Goal: Task Accomplishment & Management: Complete application form

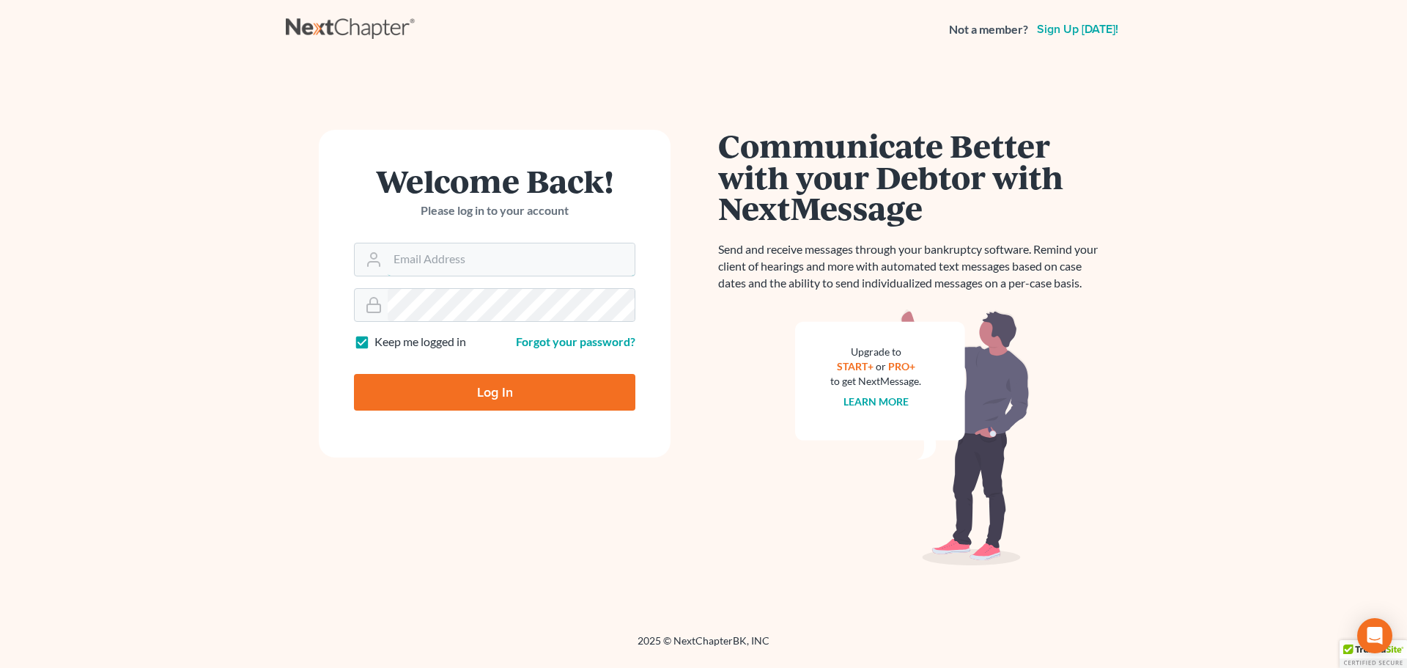
type input "[EMAIL_ADDRESS][DOMAIN_NAME]"
click at [501, 401] on input "Log In" at bounding box center [494, 392] width 281 height 37
type input "Thinking..."
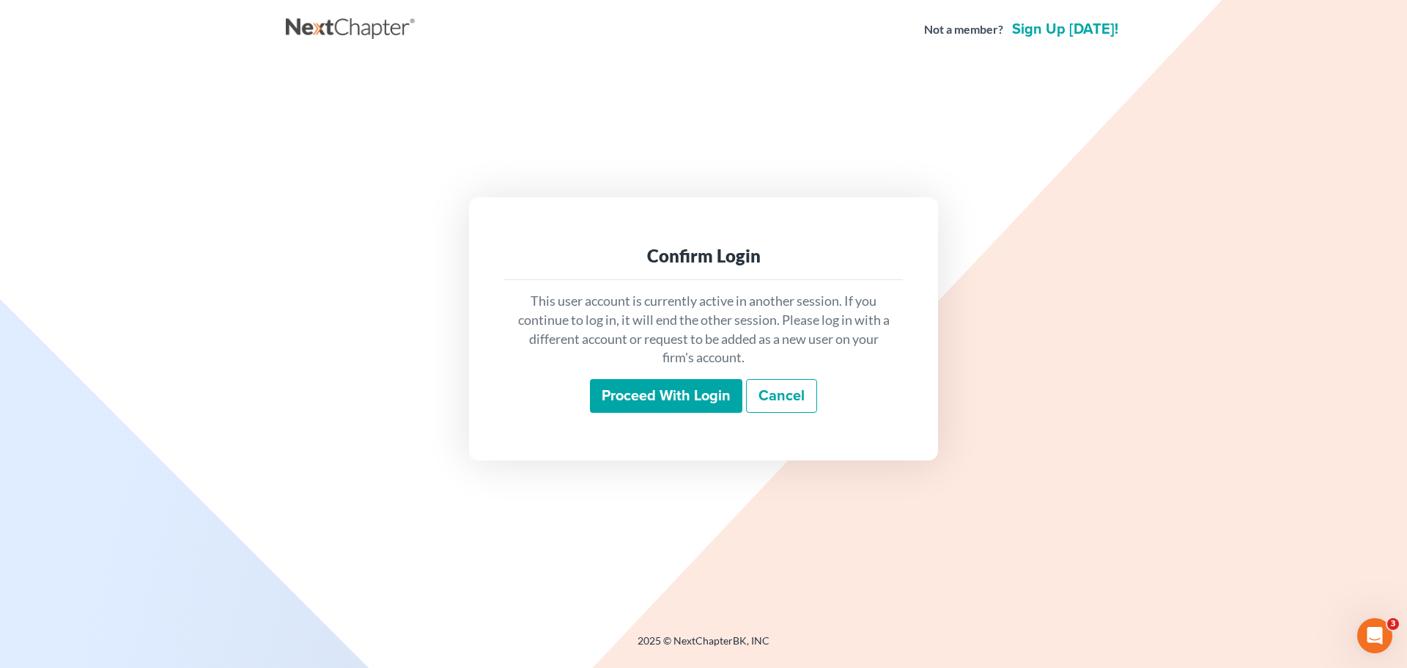
click at [654, 396] on input "Proceed with login" at bounding box center [666, 396] width 152 height 34
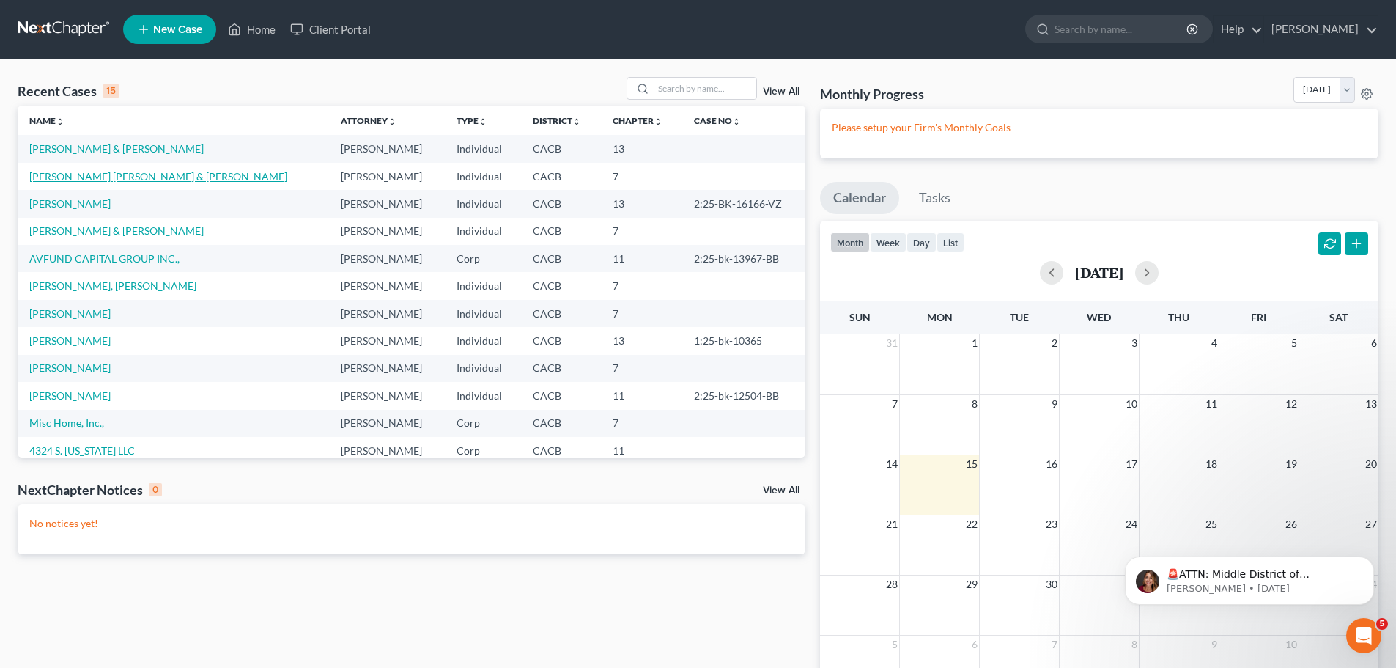
click at [132, 177] on link "[PERSON_NAME] [PERSON_NAME] & [PERSON_NAME]" at bounding box center [158, 176] width 258 height 12
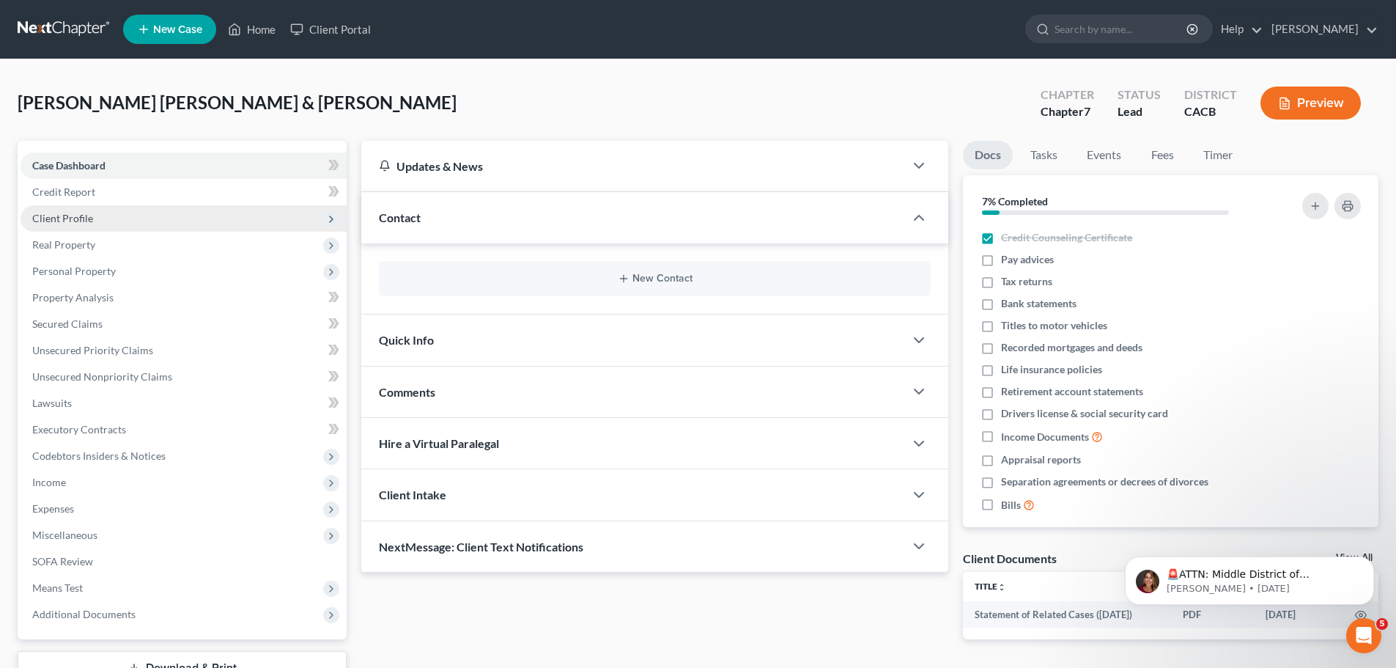
click at [117, 223] on span "Client Profile" at bounding box center [184, 218] width 326 height 26
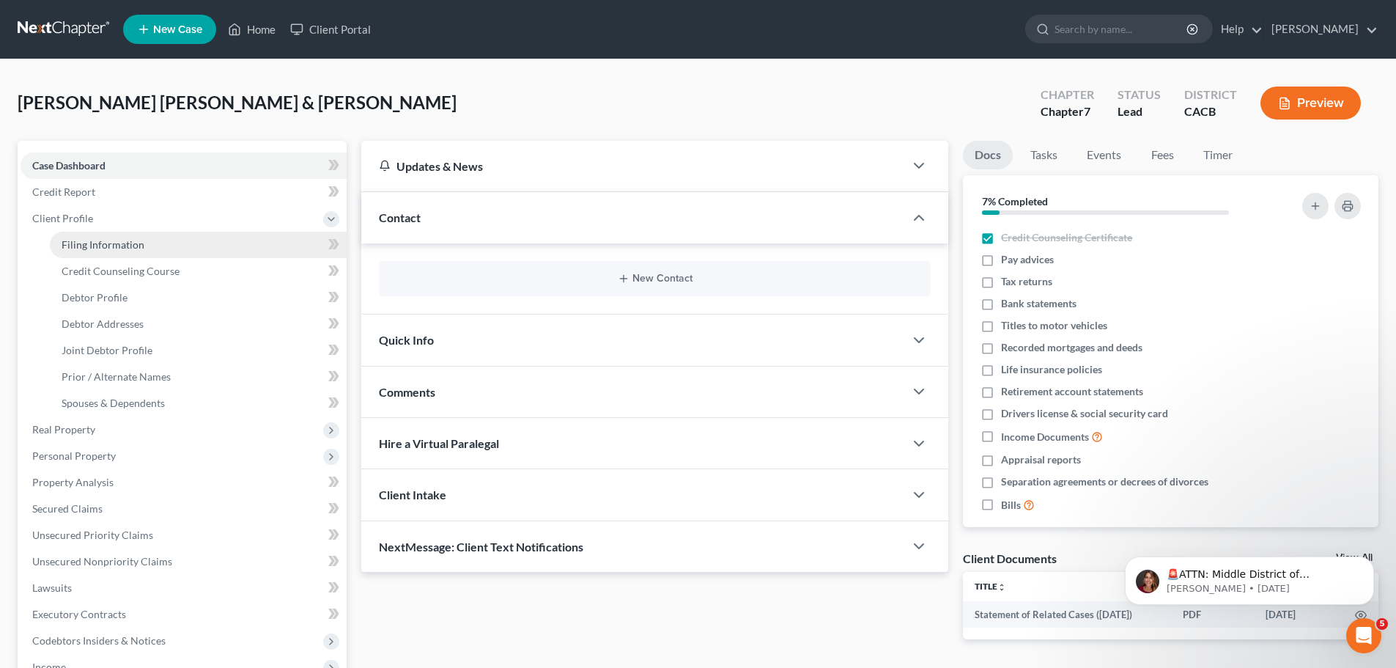
click at [104, 243] on span "Filing Information" at bounding box center [103, 244] width 83 height 12
select select "0"
select select "3"
select select "1"
select select "0"
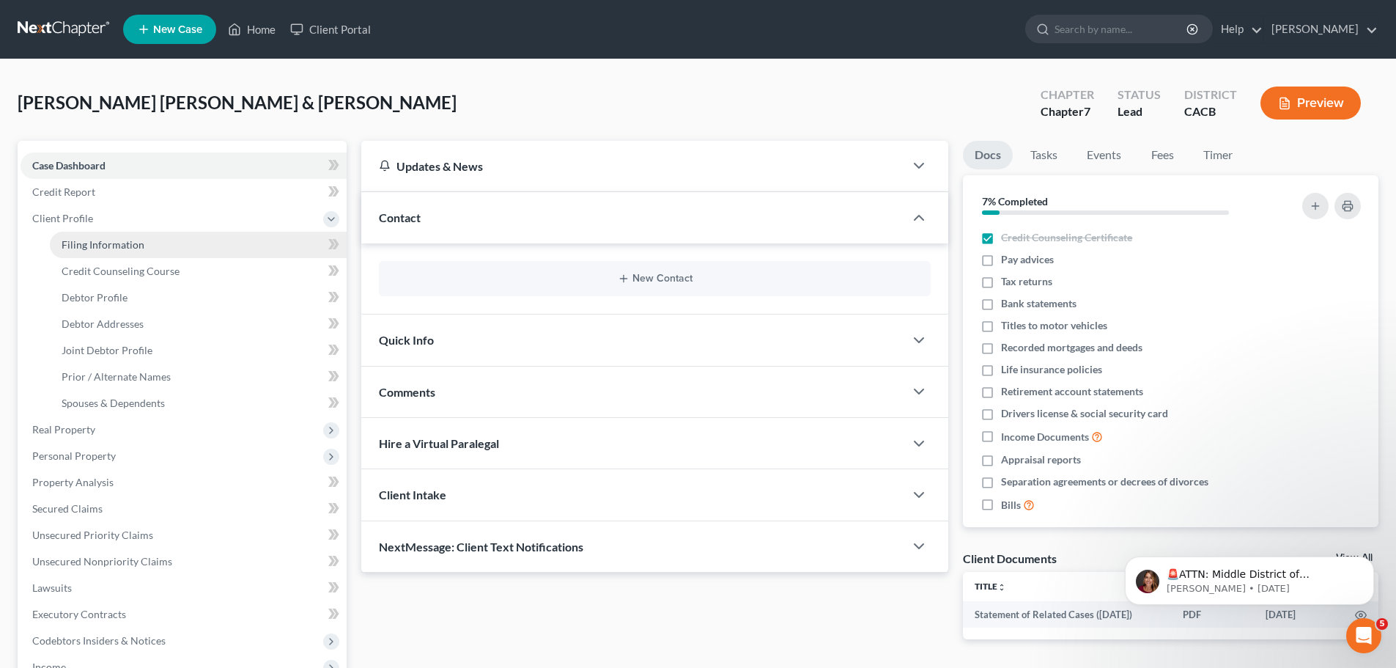
select select "4"
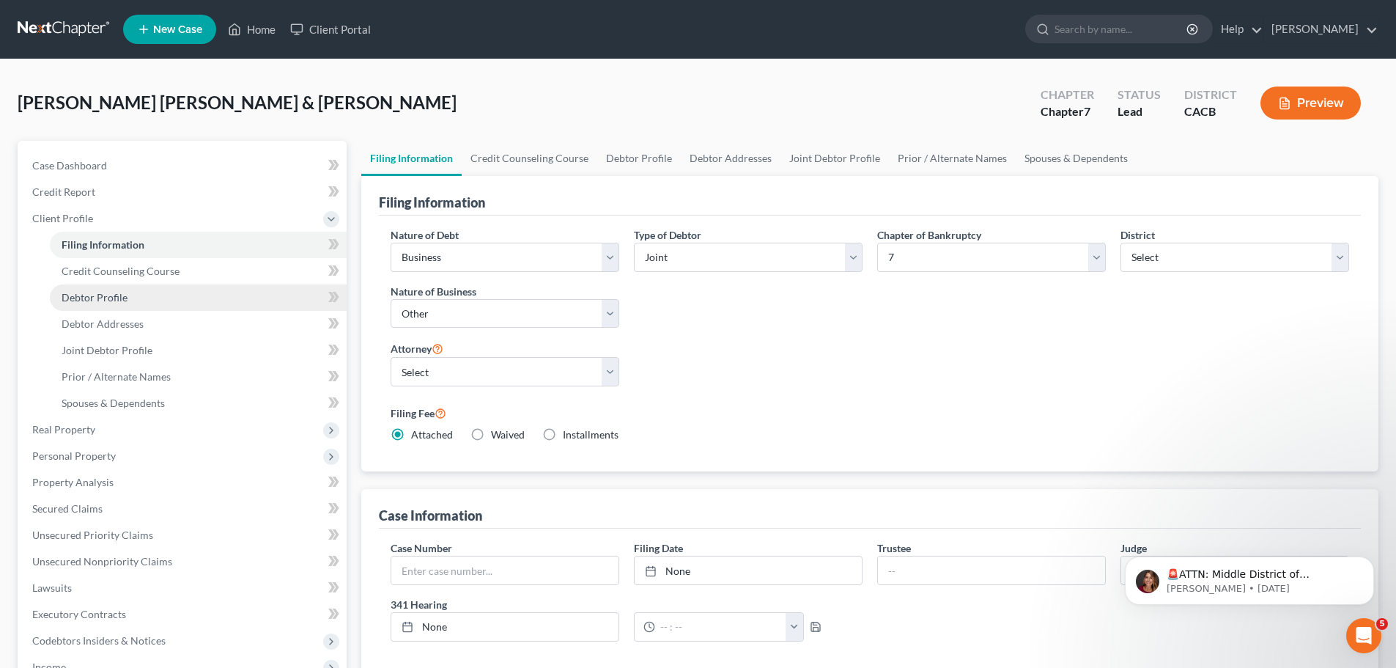
click at [117, 301] on span "Debtor Profile" at bounding box center [95, 297] width 66 height 12
select select "1"
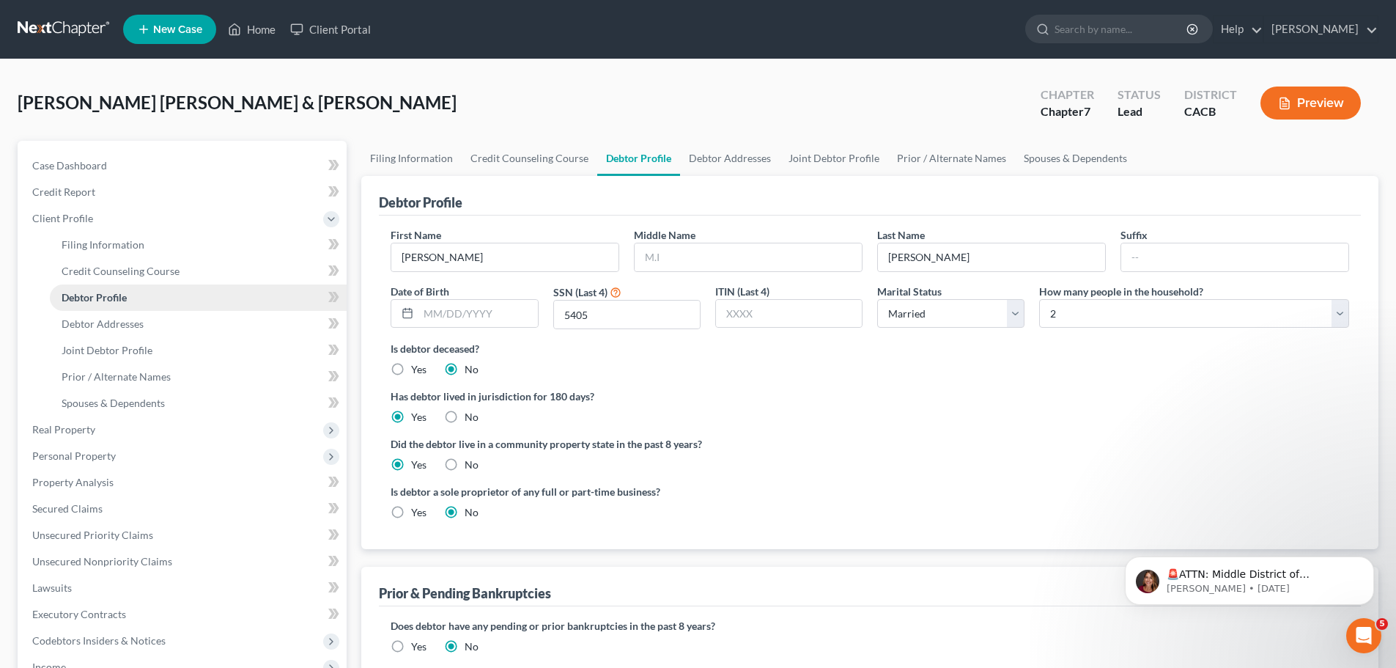
radio input "true"
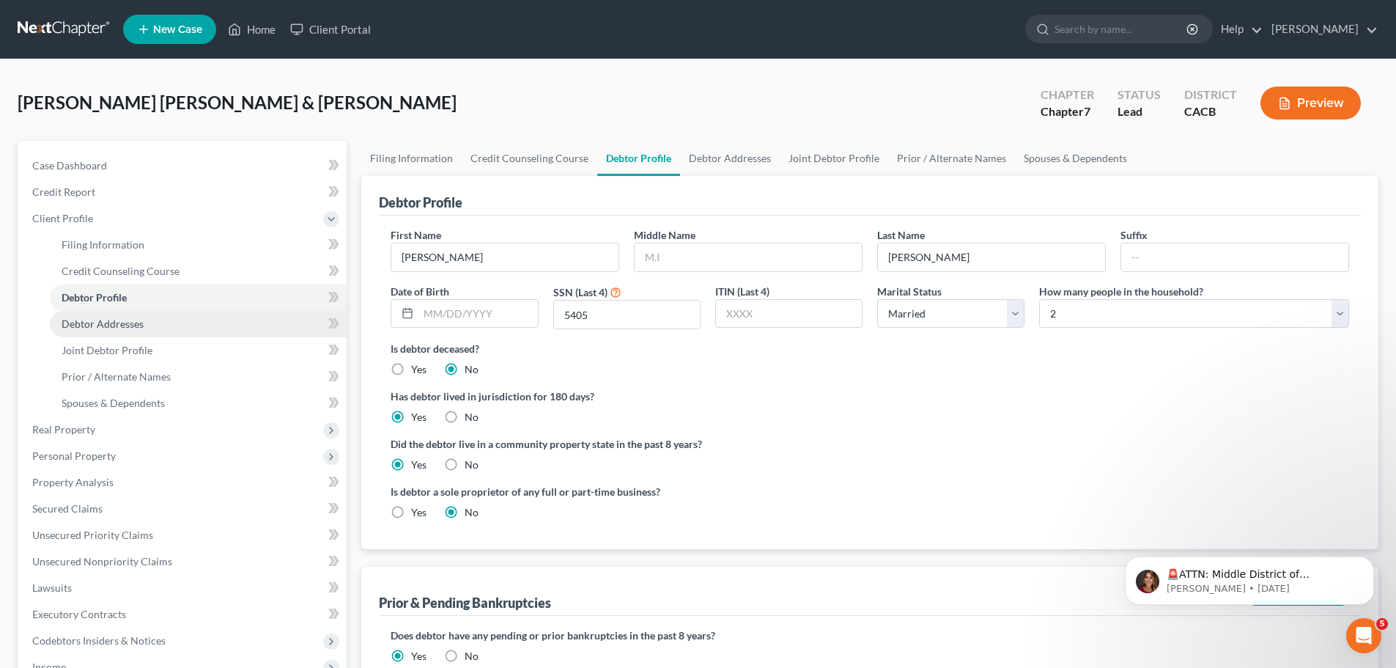
click at [113, 328] on span "Debtor Addresses" at bounding box center [103, 323] width 82 height 12
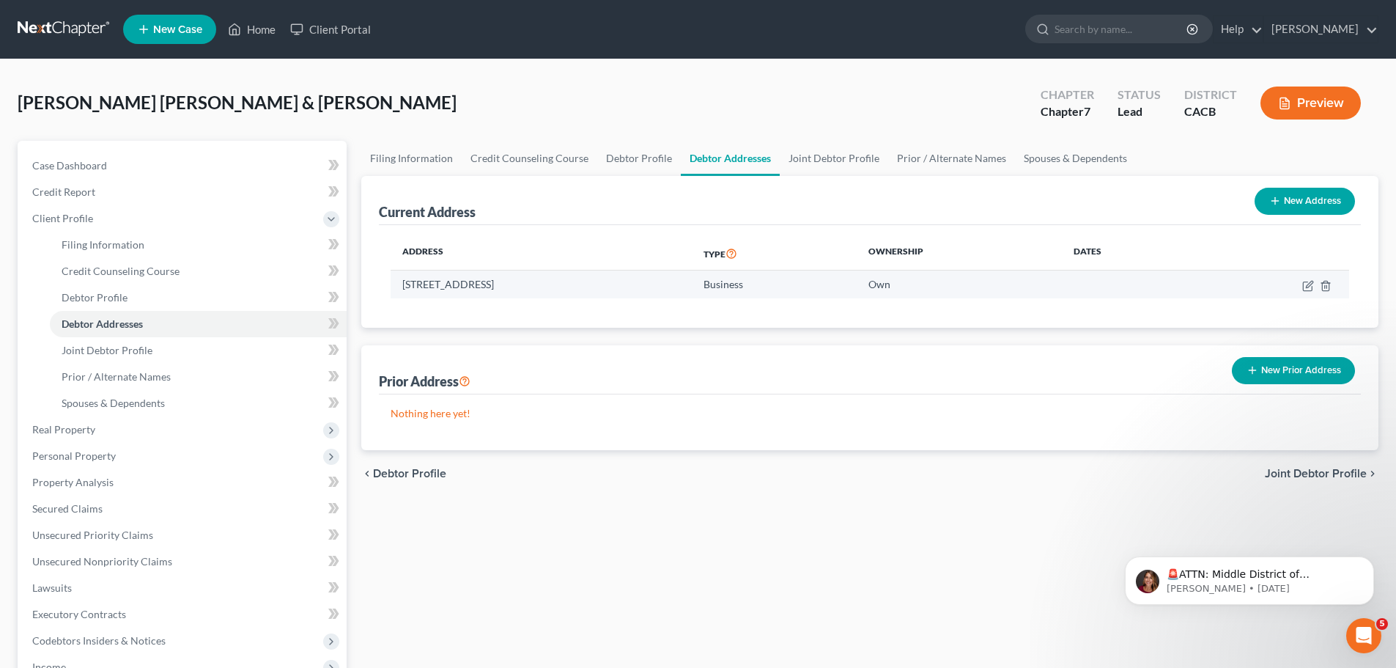
drag, startPoint x: 402, startPoint y: 284, endPoint x: 636, endPoint y: 273, distance: 234.1
click at [636, 273] on td "[STREET_ADDRESS]" at bounding box center [541, 284] width 301 height 28
click at [1325, 286] on line "button" at bounding box center [1325, 286] width 0 height 3
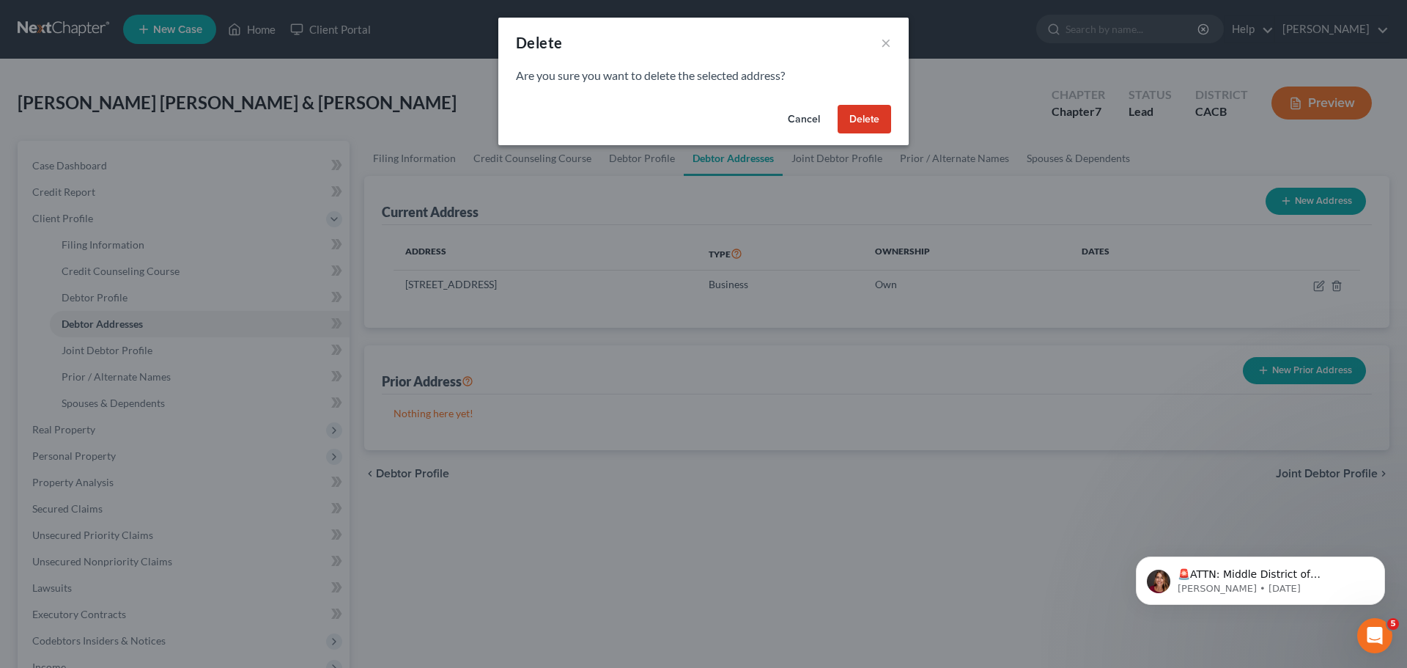
click at [869, 125] on button "Delete" at bounding box center [865, 119] width 54 height 29
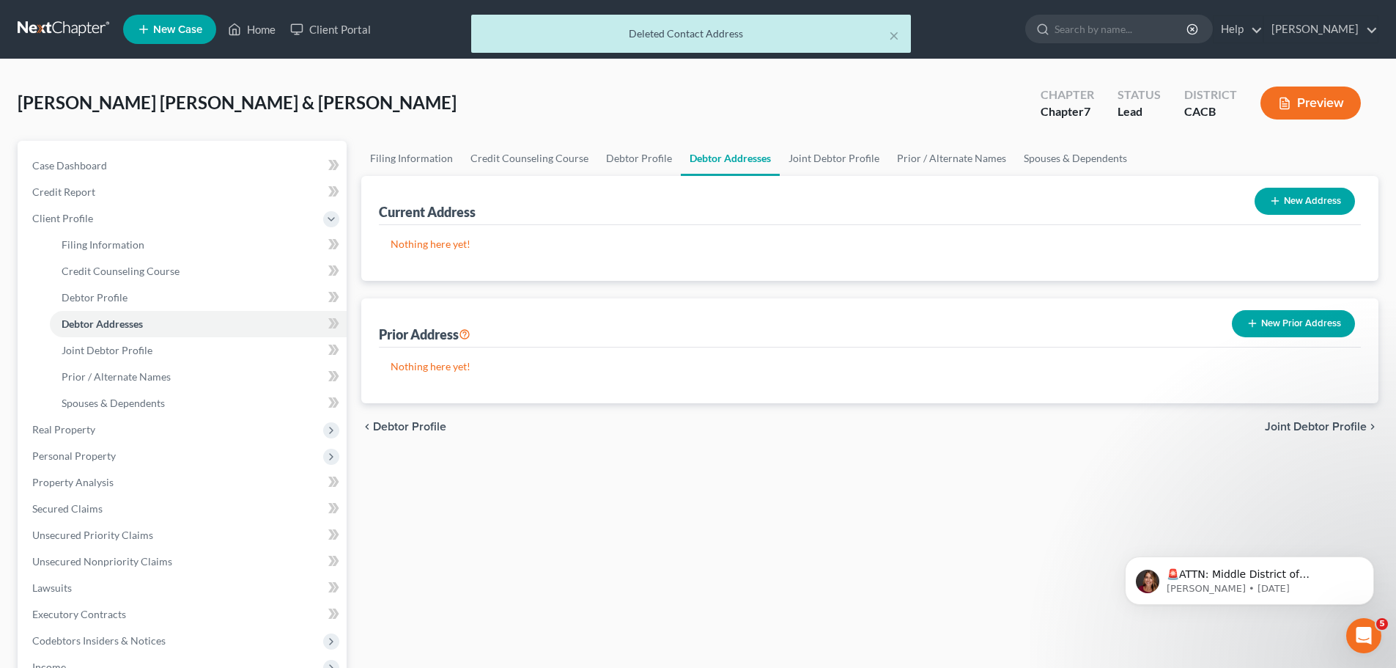
click at [1278, 207] on button "New Address" at bounding box center [1305, 201] width 100 height 27
select select "0"
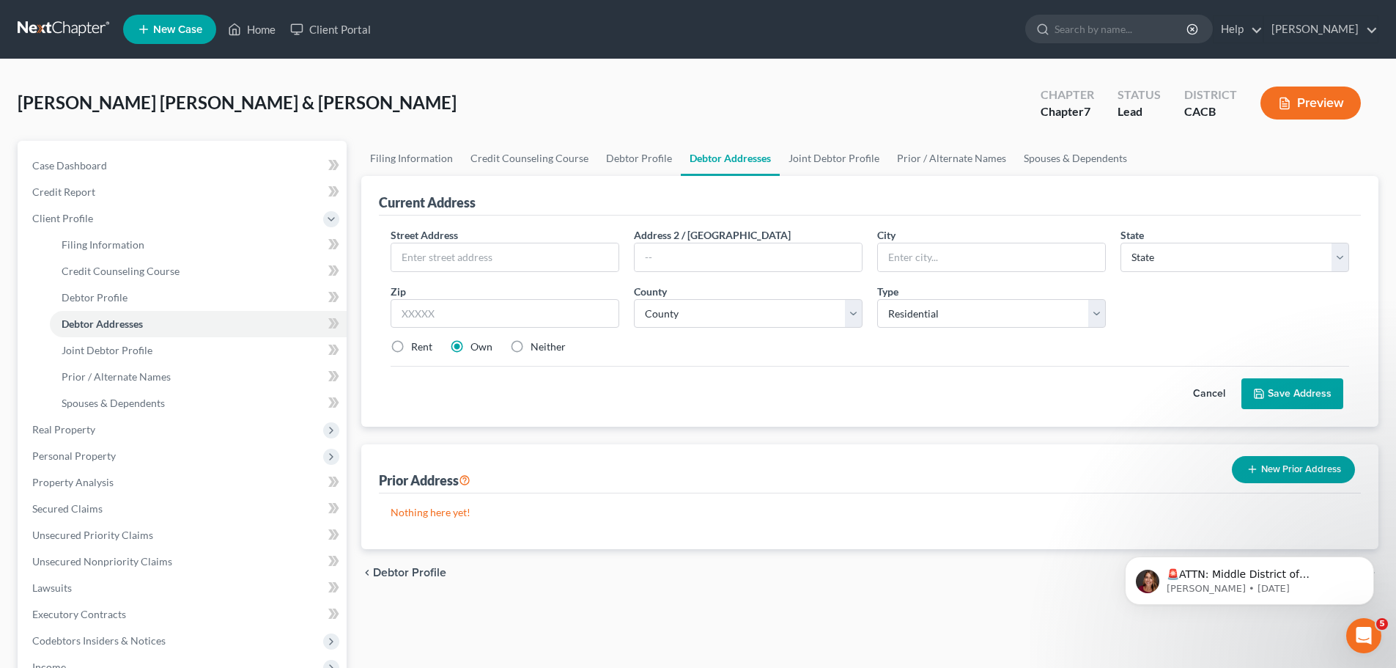
click at [465, 230] on div "Street Address *" at bounding box center [504, 249] width 243 height 45
click at [442, 251] on input "text" at bounding box center [504, 257] width 227 height 28
type input "[STREET_ADDRESS]"
type input "Hawthorne"
select select "4"
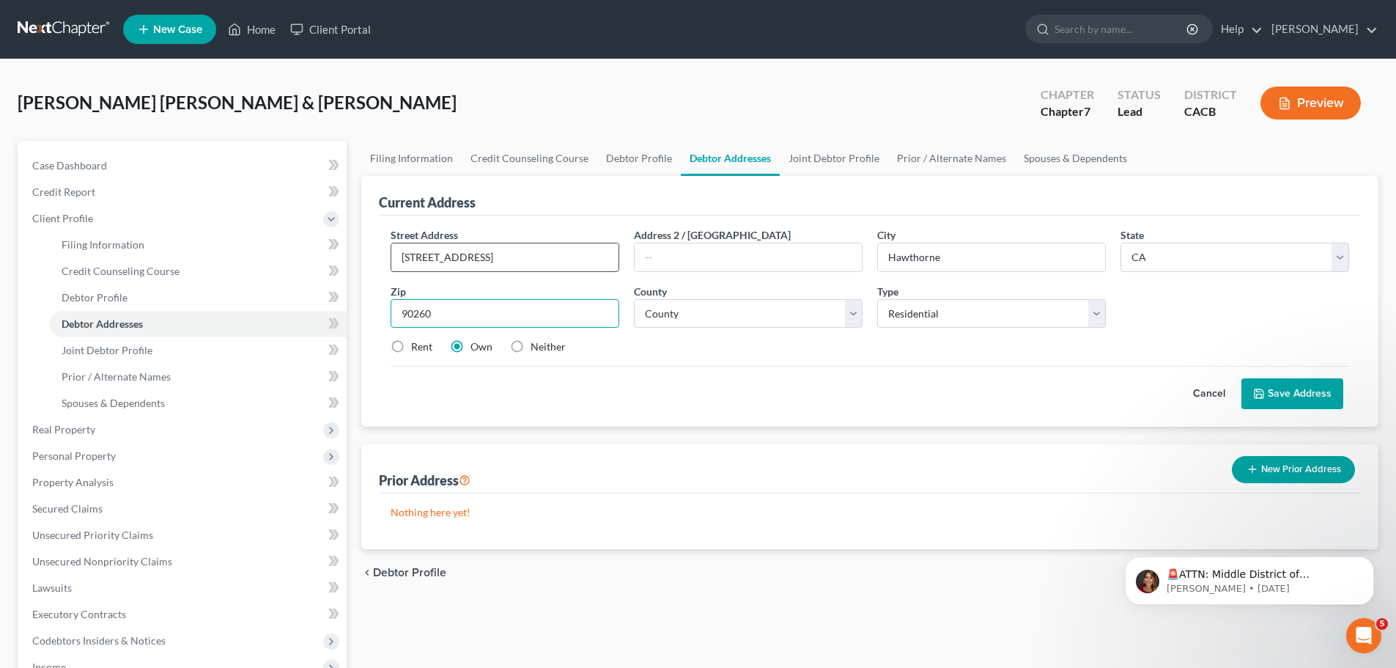
type input "90260"
type input "Lawndale"
click at [1284, 391] on button "Save Address" at bounding box center [1293, 393] width 102 height 31
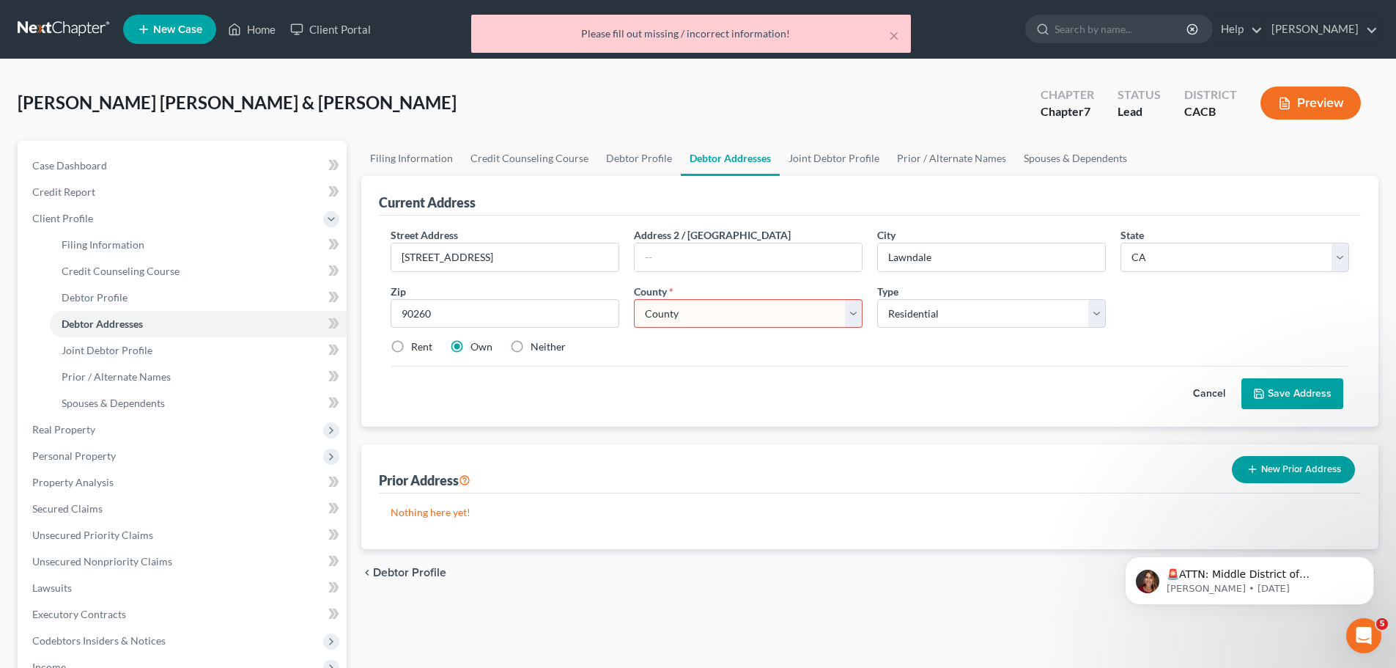
click at [704, 319] on select "County [GEOGRAPHIC_DATA] [GEOGRAPHIC_DATA] [GEOGRAPHIC_DATA] [GEOGRAPHIC_DATA] …" at bounding box center [748, 313] width 229 height 29
select select "18"
click at [634, 299] on select "County [GEOGRAPHIC_DATA] [GEOGRAPHIC_DATA] [GEOGRAPHIC_DATA] [GEOGRAPHIC_DATA] …" at bounding box center [748, 313] width 229 height 29
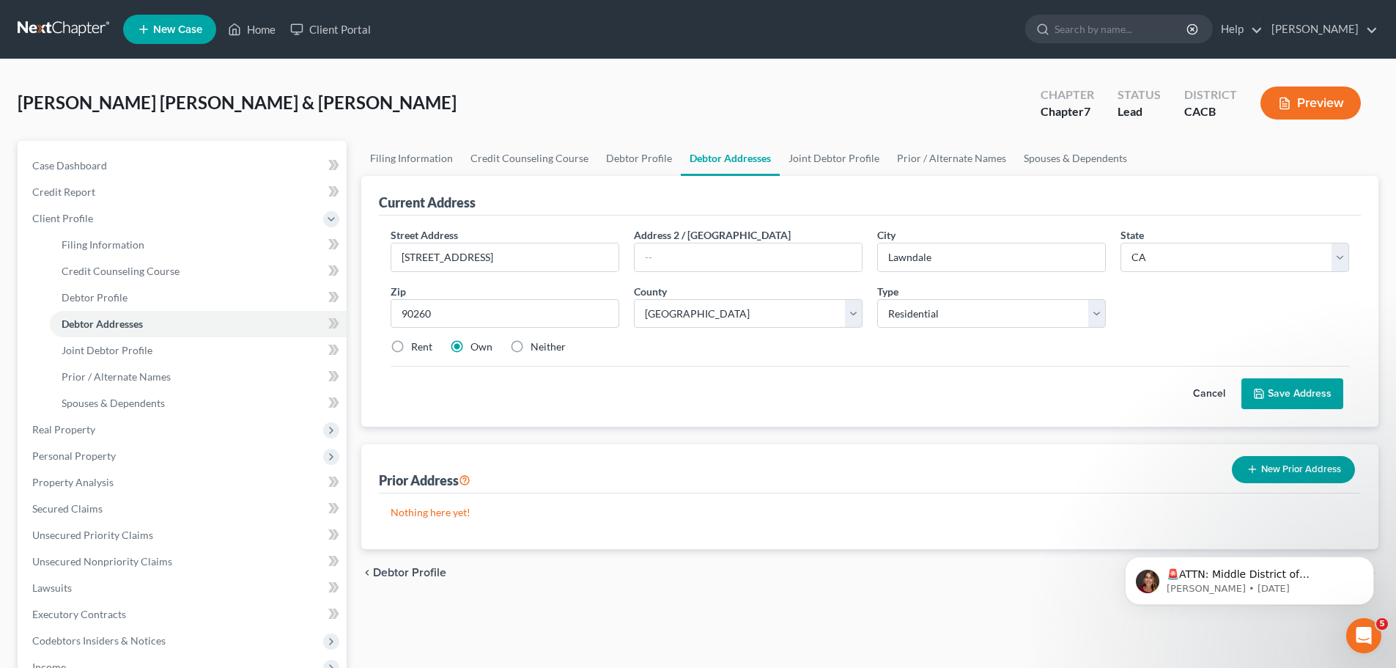
click at [1276, 392] on button "Save Address" at bounding box center [1293, 393] width 102 height 31
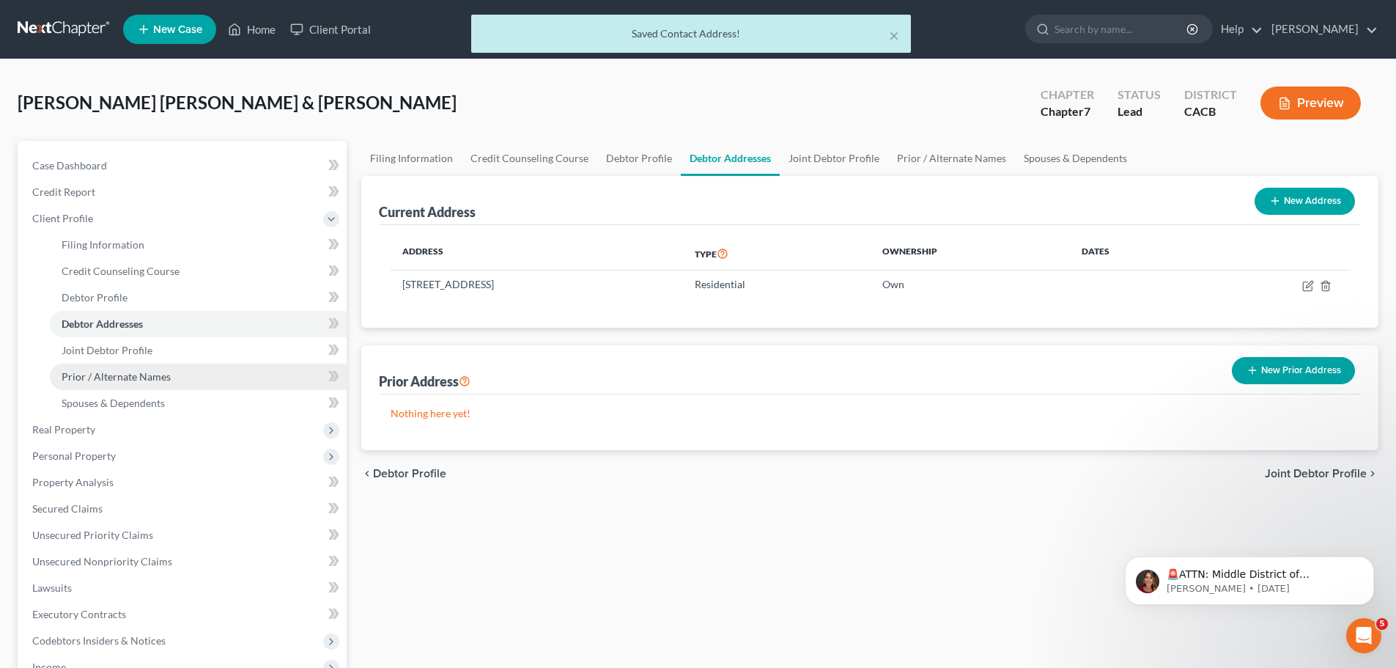
click at [96, 375] on span "Prior / Alternate Names" at bounding box center [116, 376] width 109 height 12
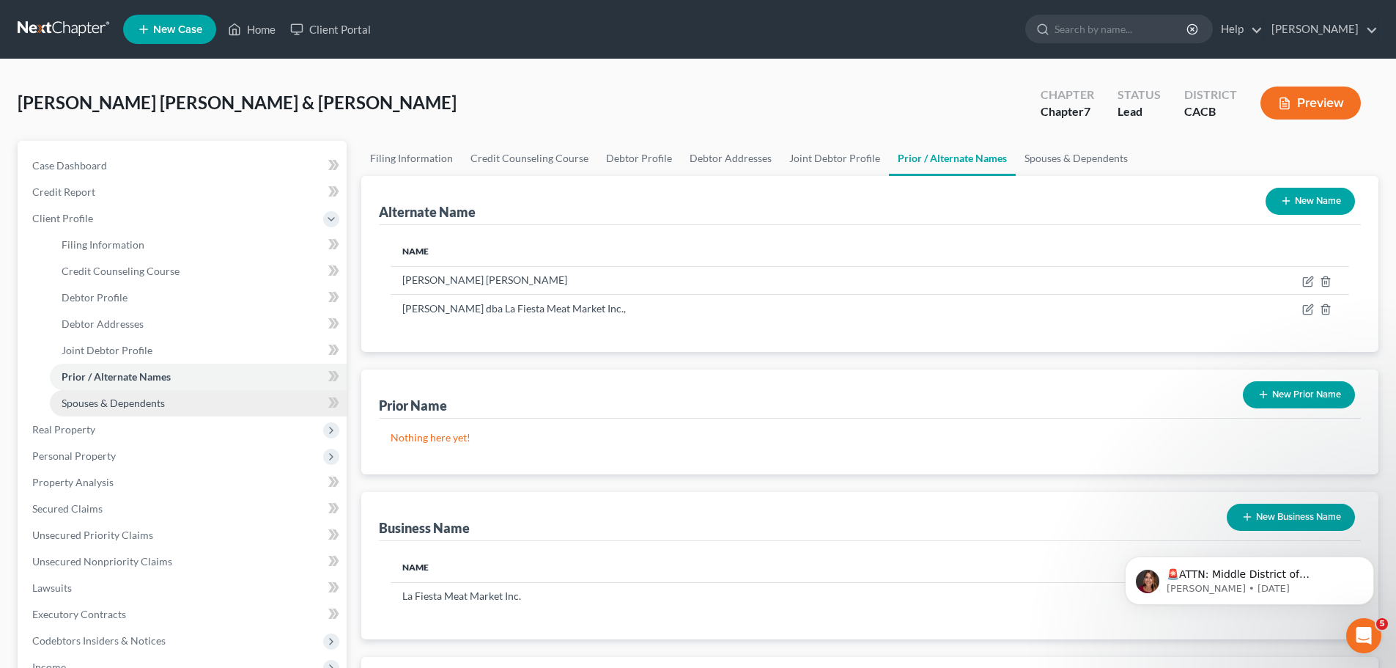
click at [95, 402] on span "Spouses & Dependents" at bounding box center [113, 403] width 103 height 12
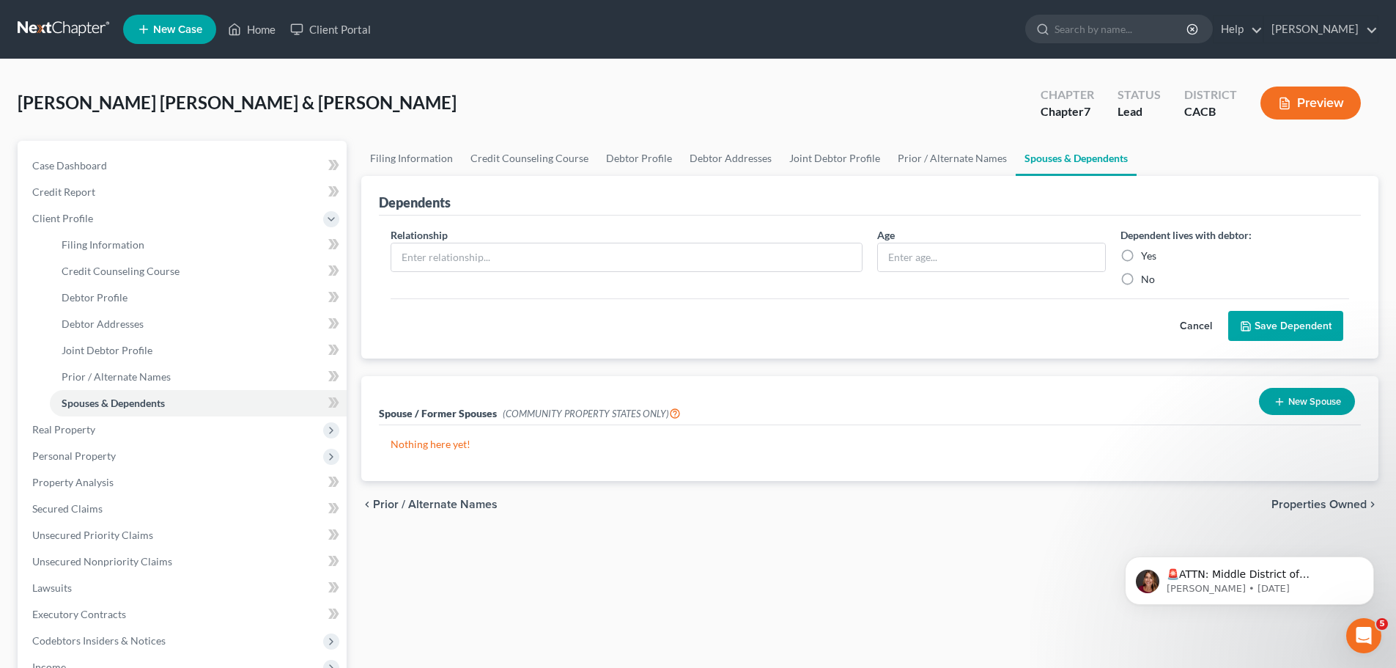
click at [1300, 399] on button "New Spouse" at bounding box center [1307, 401] width 96 height 27
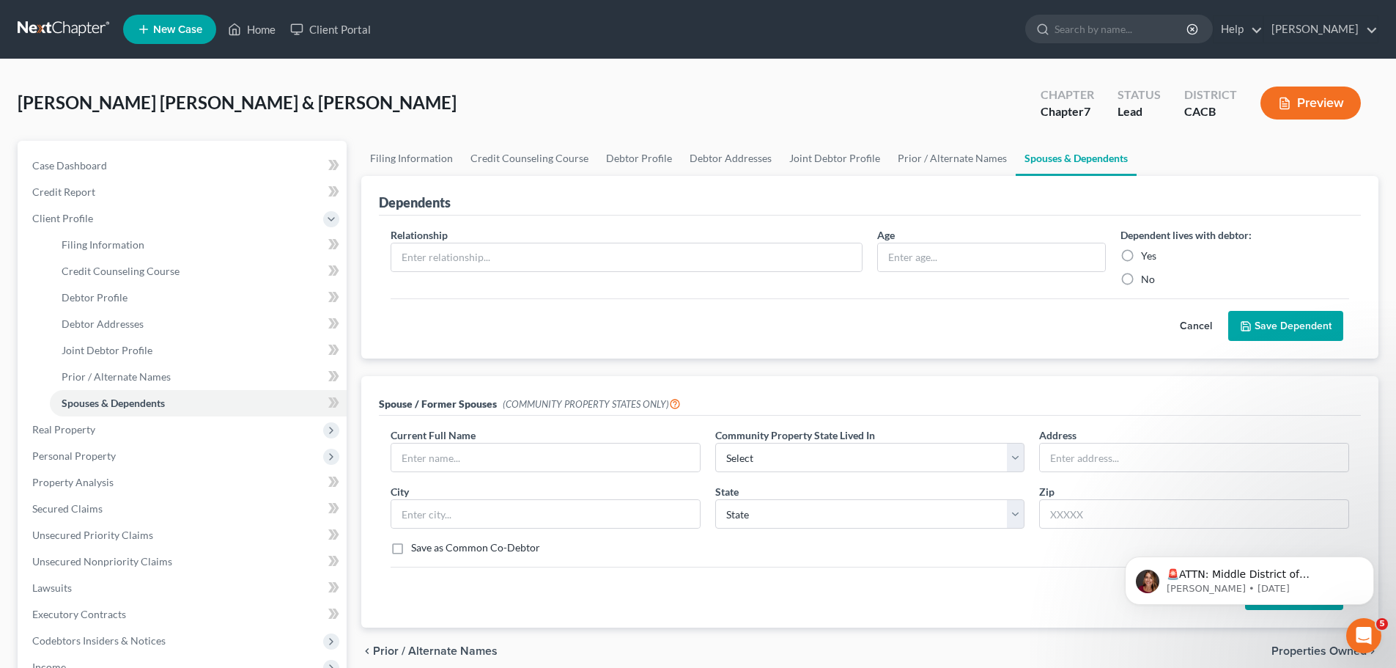
click at [469, 438] on span "Current Full Name" at bounding box center [433, 435] width 85 height 12
click at [435, 459] on input "text" at bounding box center [545, 457] width 309 height 28
click at [133, 246] on span "Filing Information" at bounding box center [103, 244] width 83 height 12
select select "0"
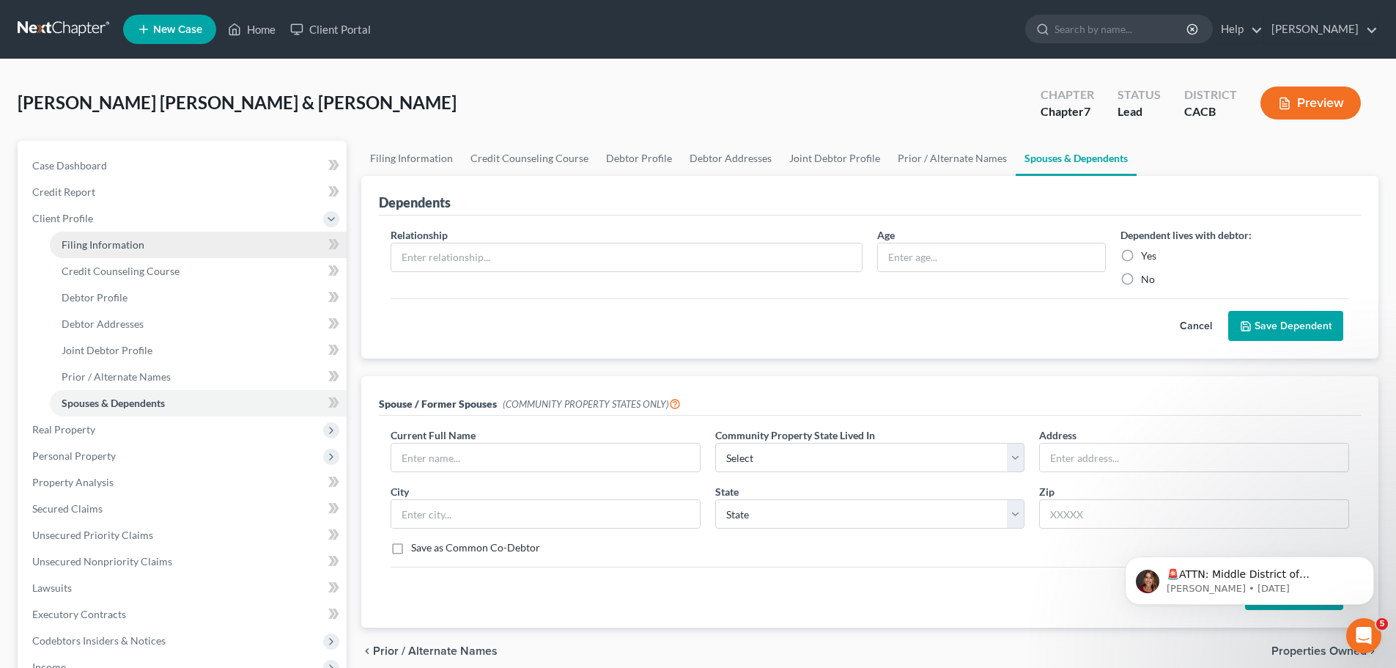
select select "3"
select select "1"
select select "0"
select select "7"
select select "0"
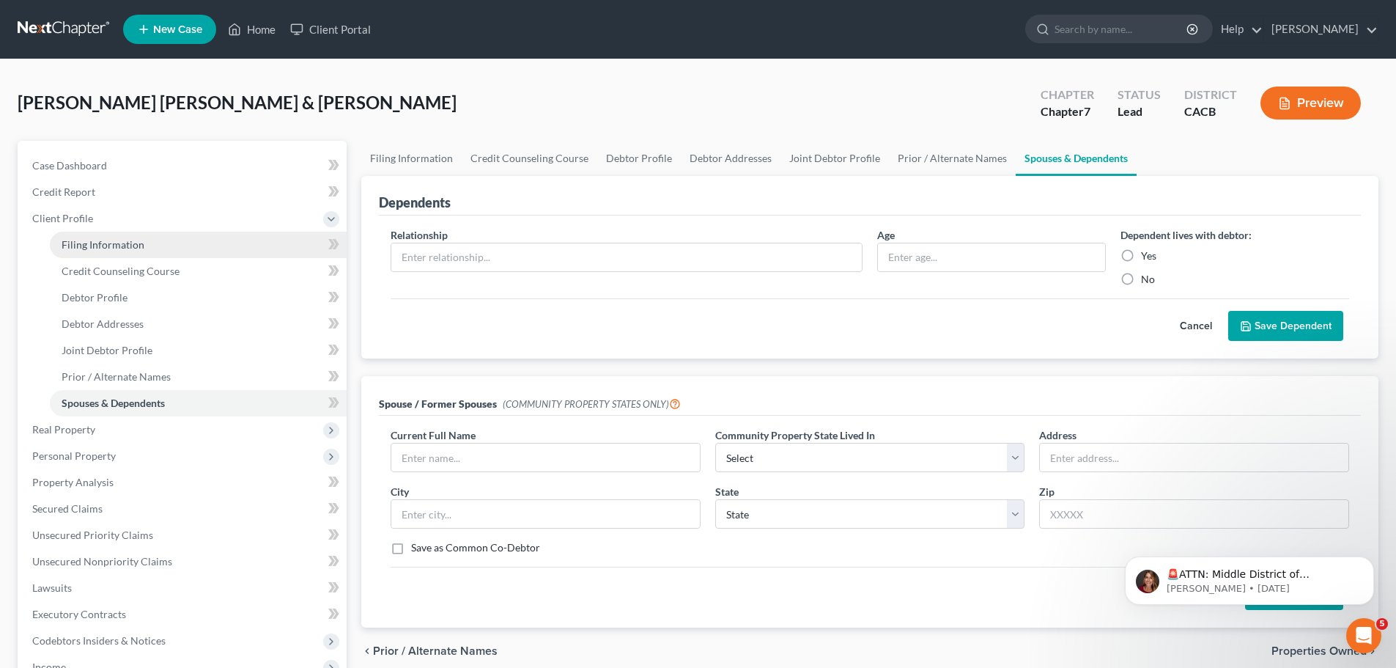
select select "4"
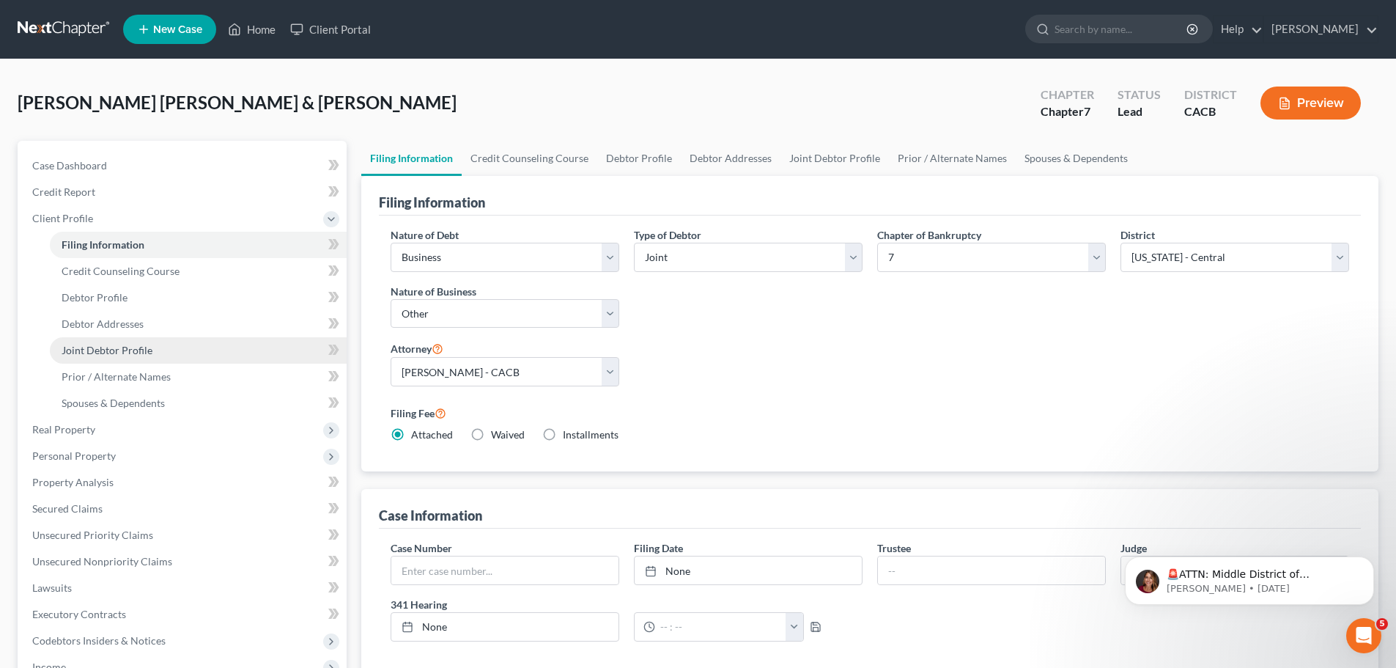
click at [96, 351] on span "Joint Debtor Profile" at bounding box center [107, 350] width 91 height 12
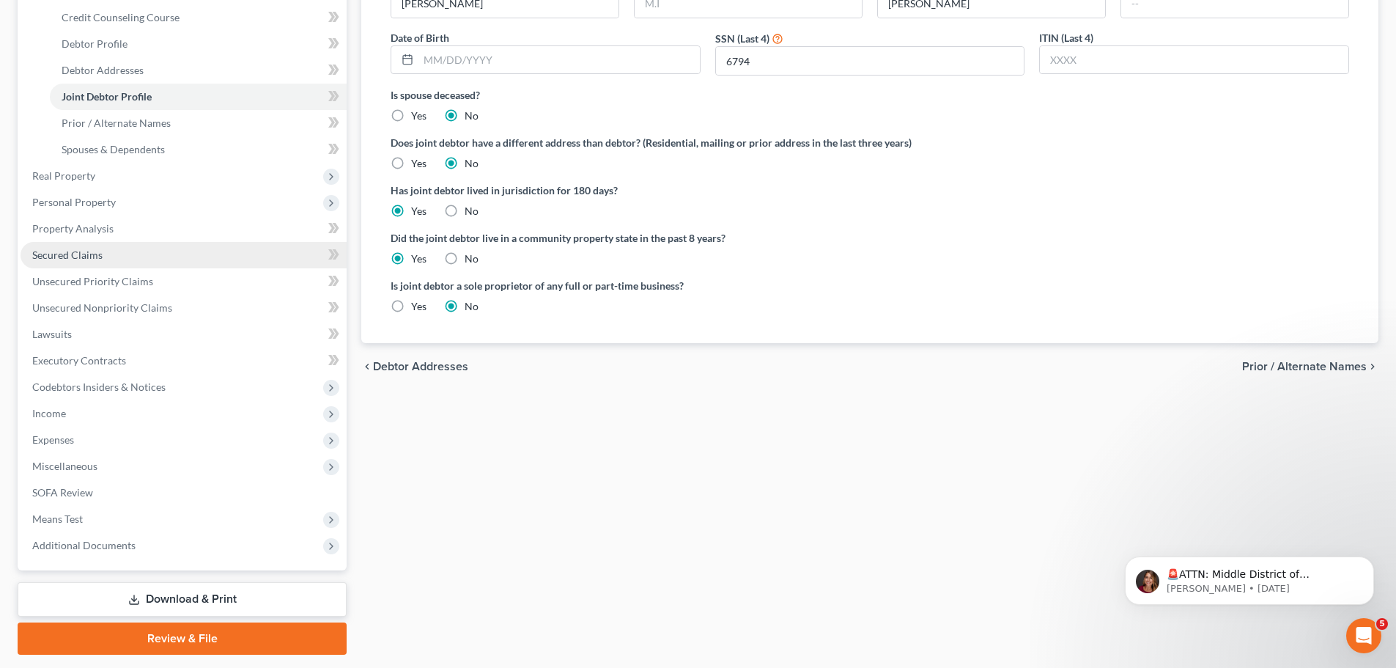
scroll to position [293, 0]
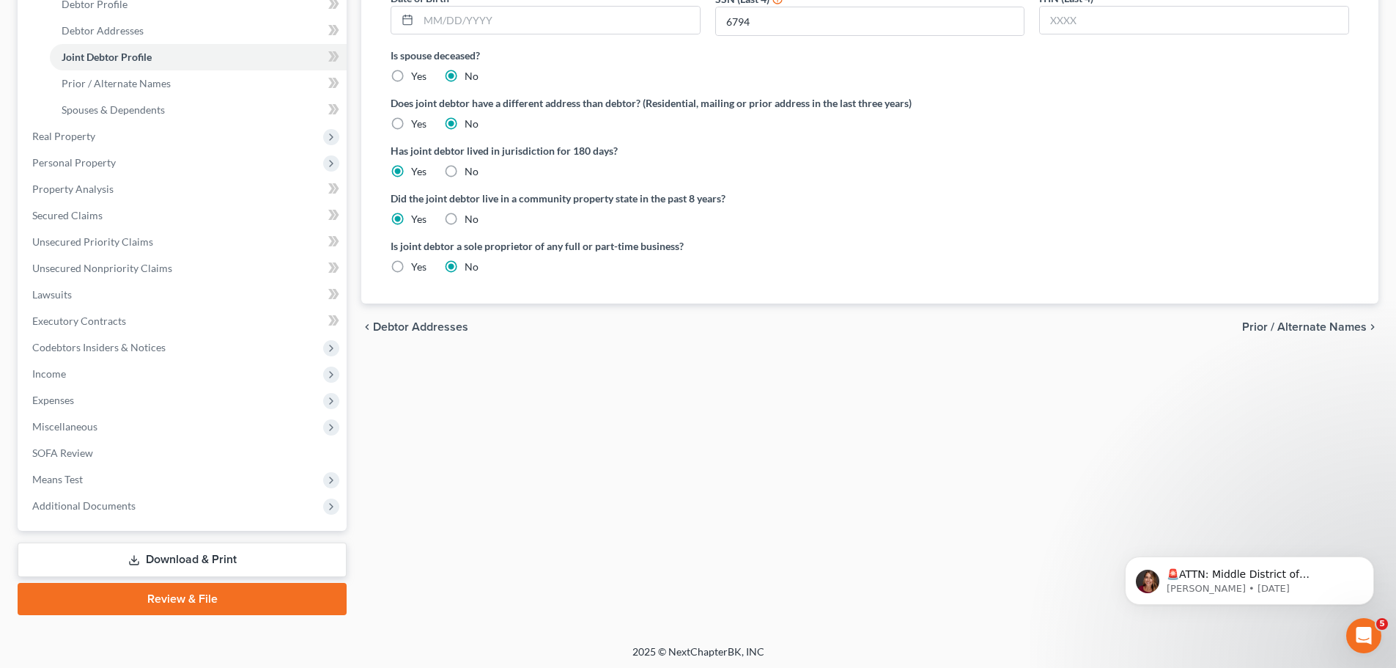
click at [108, 561] on link "Download & Print" at bounding box center [182, 559] width 329 height 34
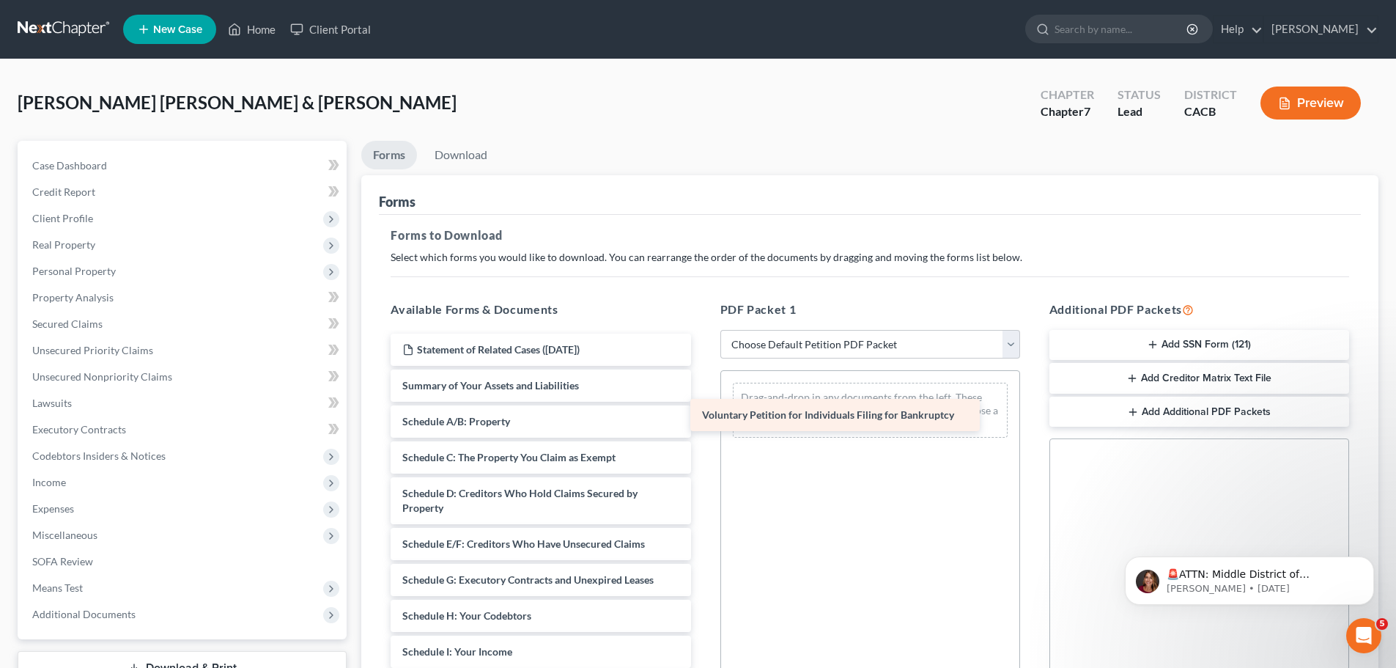
drag, startPoint x: 506, startPoint y: 388, endPoint x: 806, endPoint y: 417, distance: 301.2
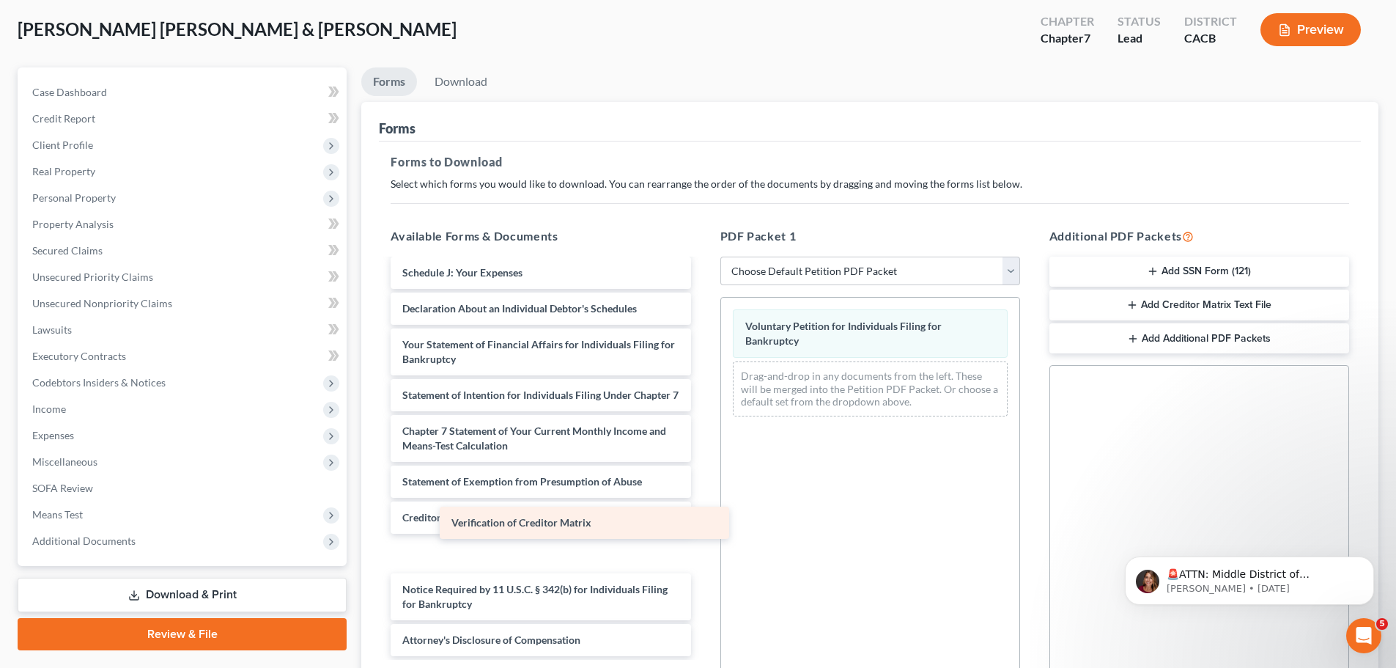
scroll to position [320, 0]
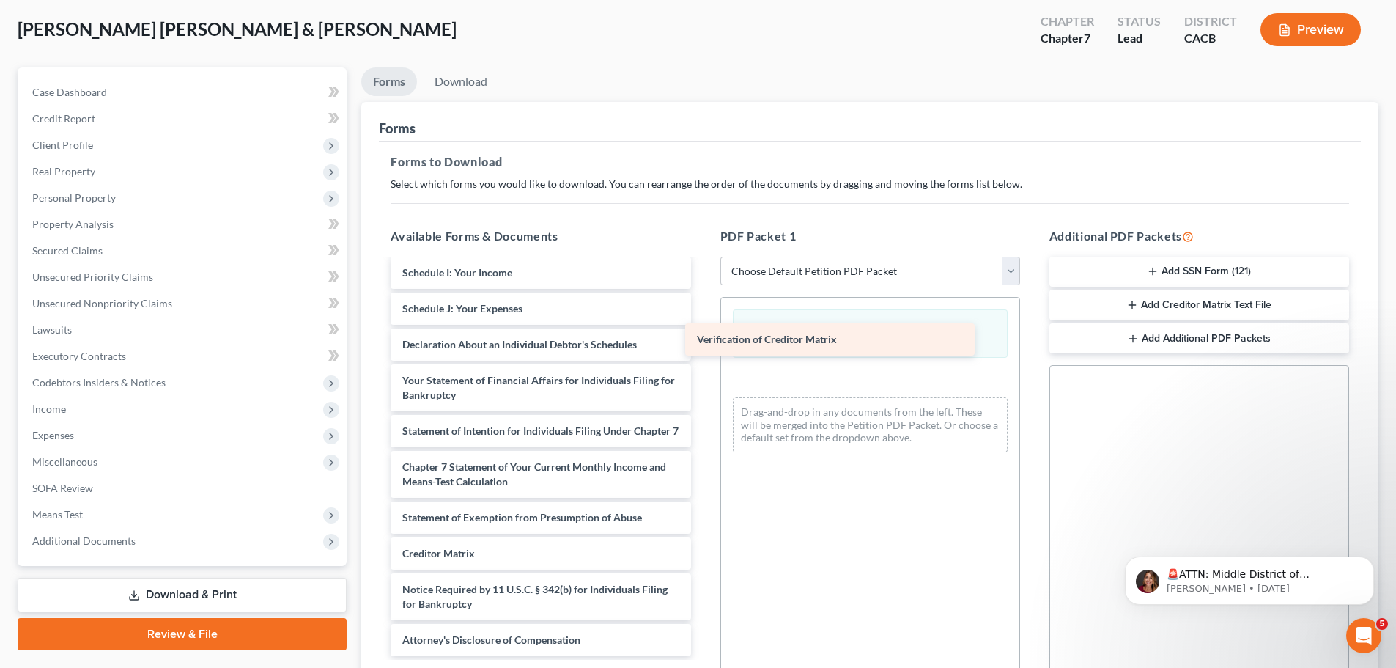
drag, startPoint x: 540, startPoint y: 555, endPoint x: 835, endPoint y: 341, distance: 364.2
click at [702, 341] on div "Verification of Creditor Matrix Statement of Related Cases ([DATE]) Summary of …" at bounding box center [540, 305] width 323 height 701
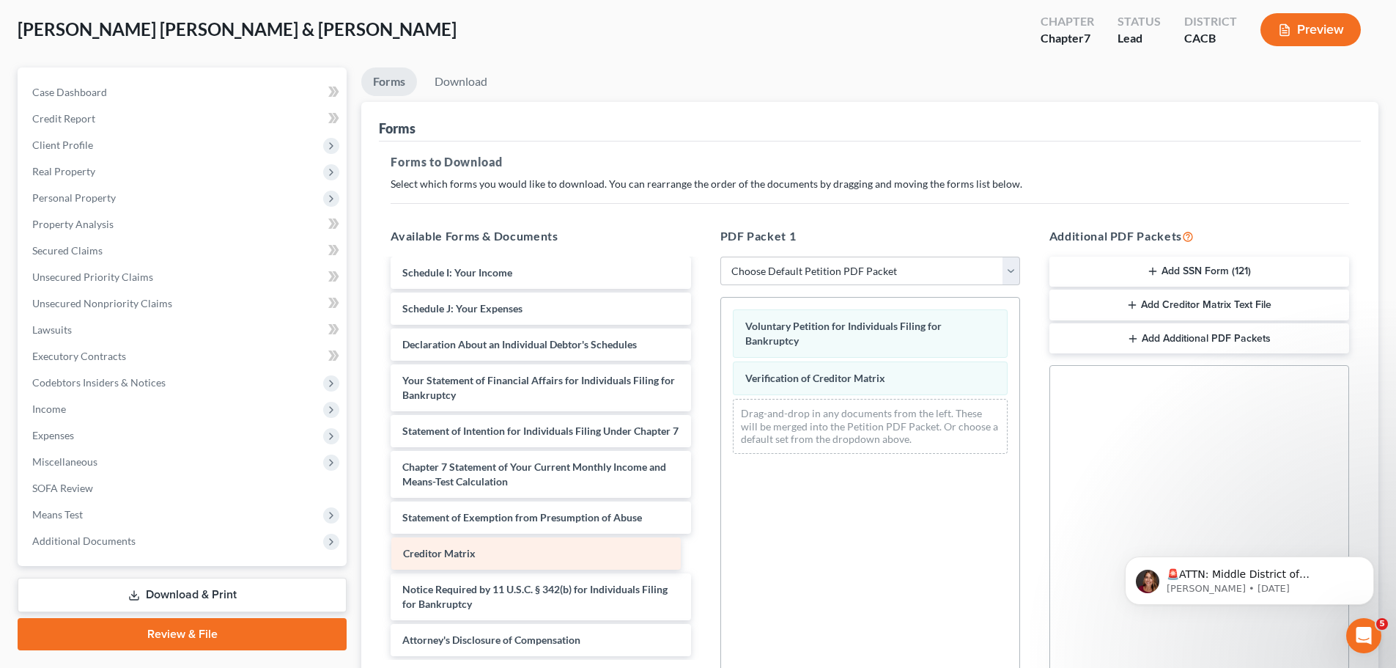
scroll to position [284, 0]
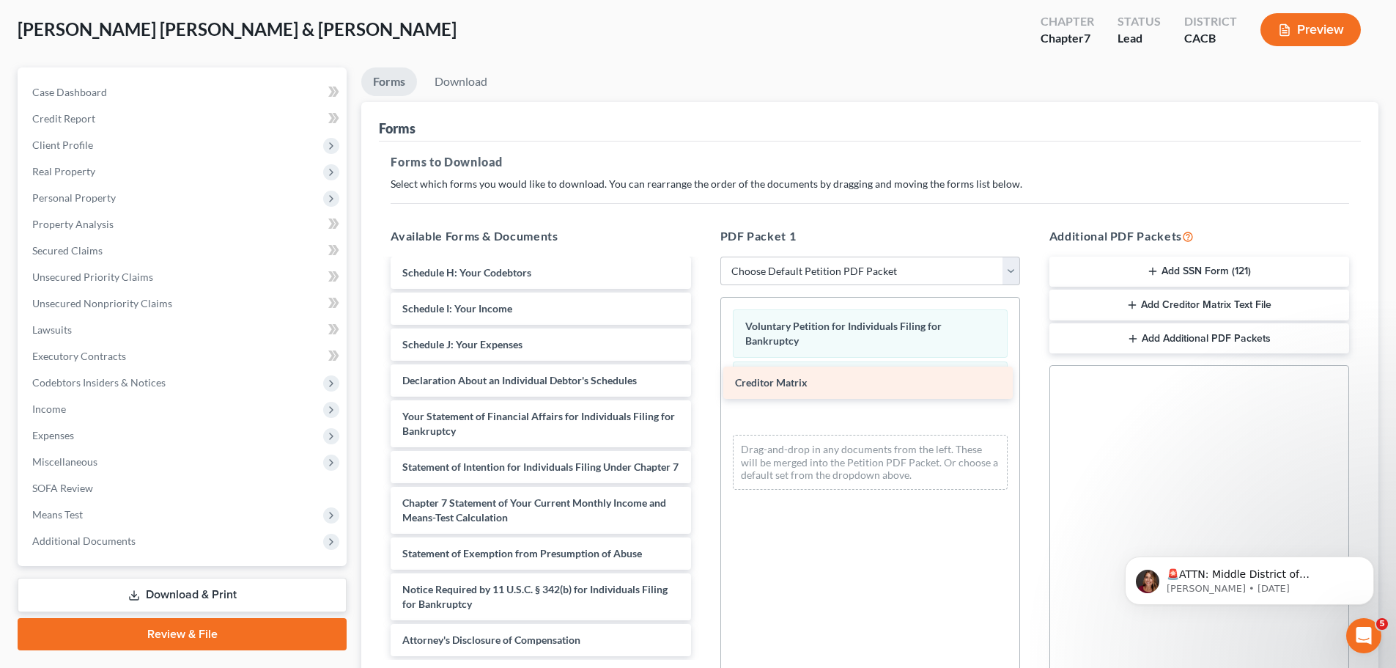
drag, startPoint x: 566, startPoint y: 555, endPoint x: 899, endPoint y: 384, distance: 374.0
click at [702, 384] on div "Creditor Matrix Statement of Related Cases ([DATE]) Summary of Your Assets and …" at bounding box center [540, 323] width 323 height 666
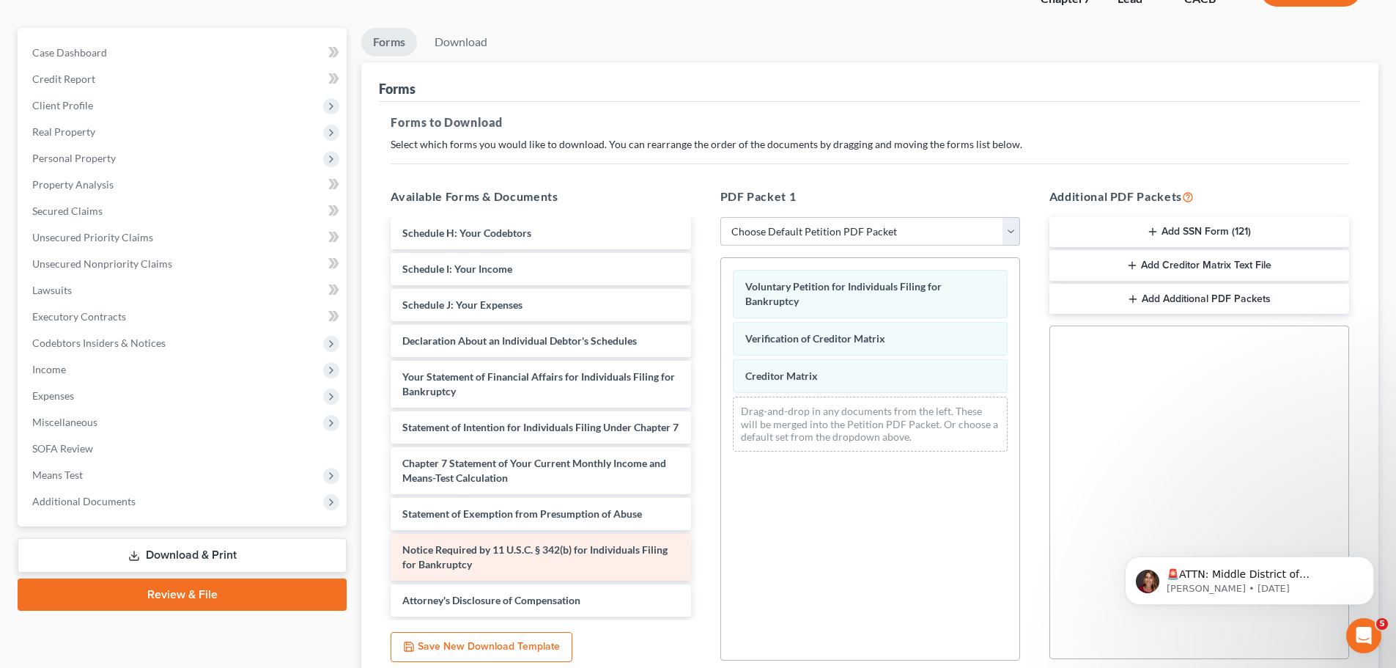
scroll to position [147, 0]
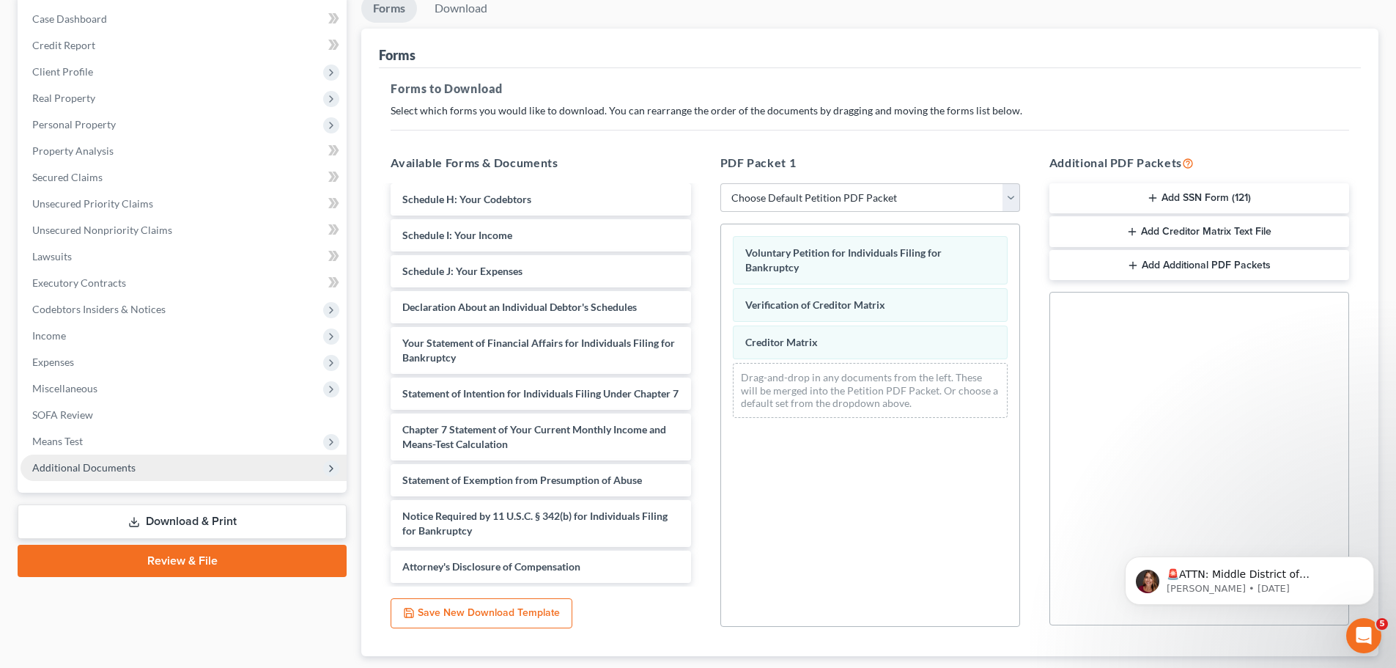
click at [143, 465] on span "Additional Documents" at bounding box center [184, 467] width 326 height 26
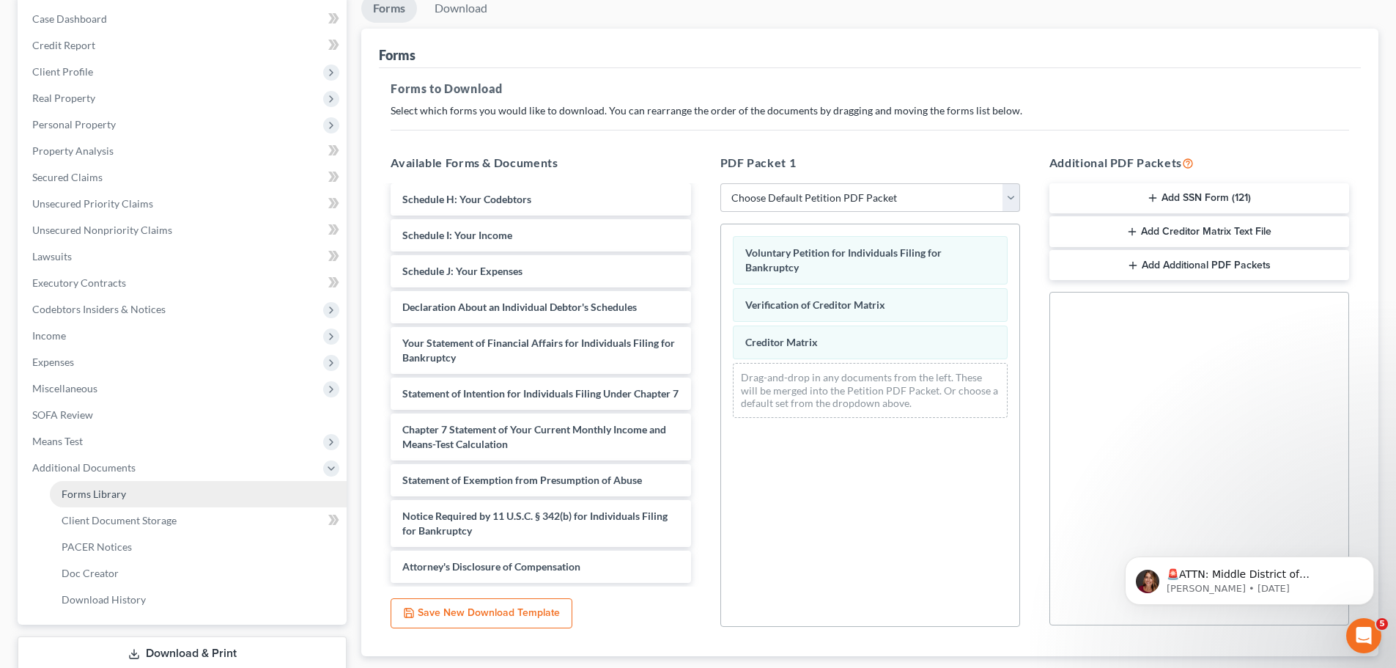
click at [125, 493] on link "Forms Library" at bounding box center [198, 494] width 297 height 26
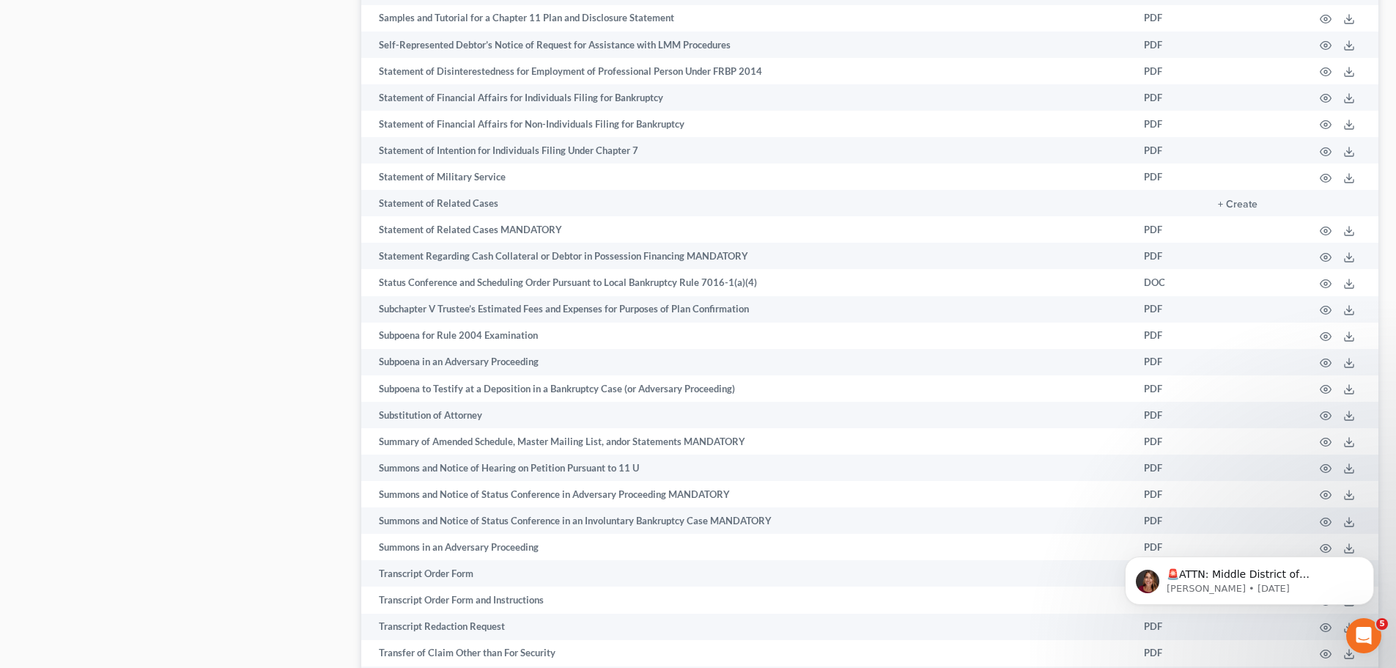
scroll to position [7173, 0]
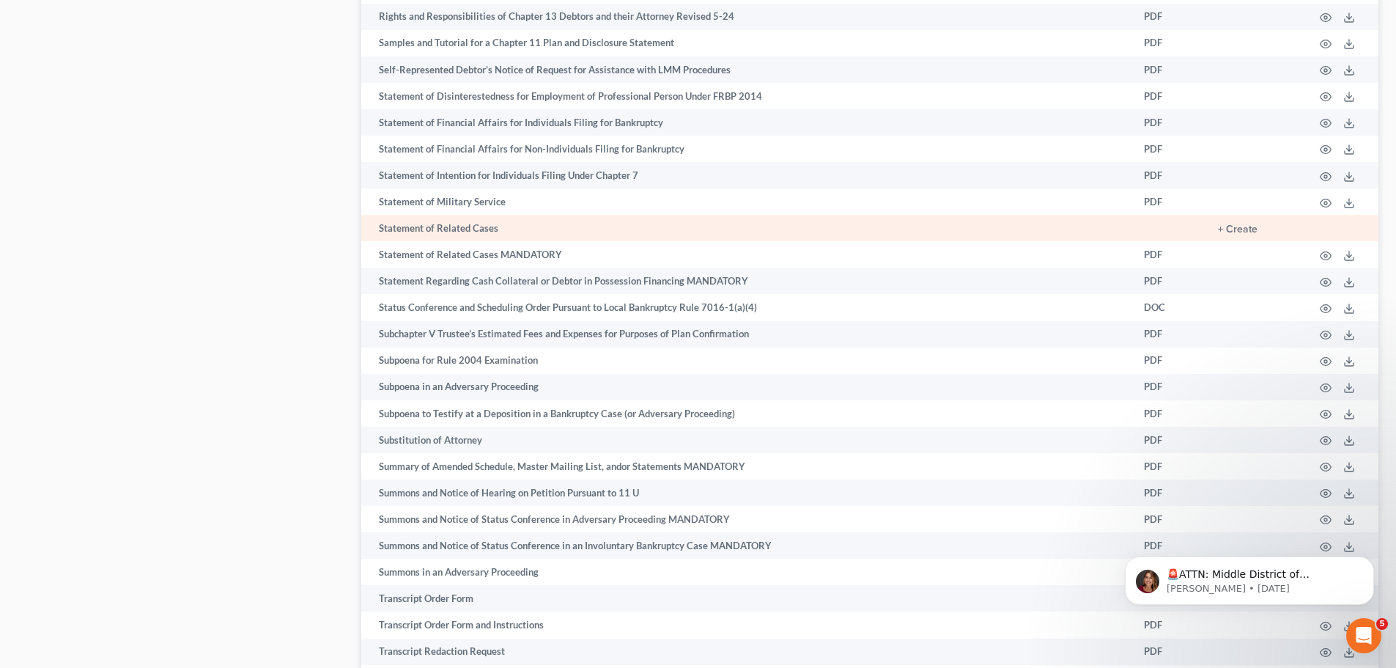
click at [586, 226] on td "Statement of Related Cases" at bounding box center [746, 228] width 771 height 26
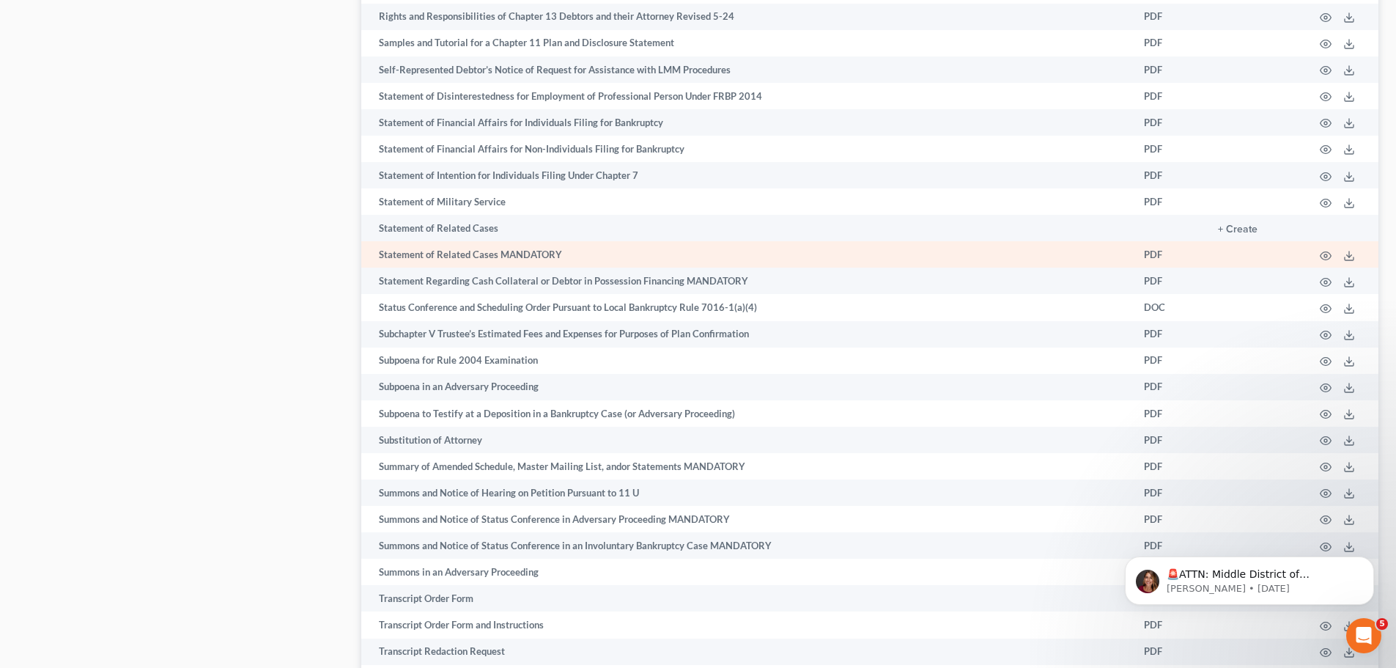
click at [590, 254] on td "Statement of Related Cases MANDATORY" at bounding box center [746, 254] width 771 height 26
click at [1153, 257] on td "PDF" at bounding box center [1169, 254] width 74 height 26
click at [1350, 253] on icon at bounding box center [1350, 256] width 12 height 12
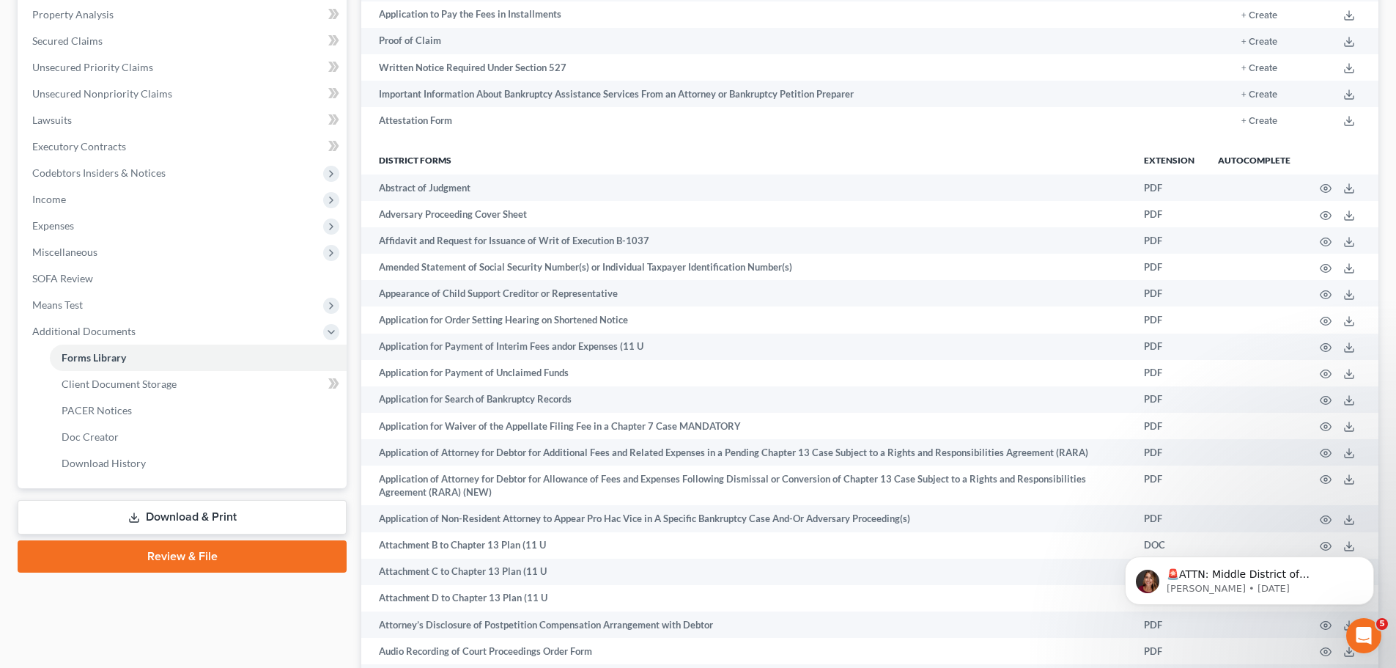
scroll to position [293, 0]
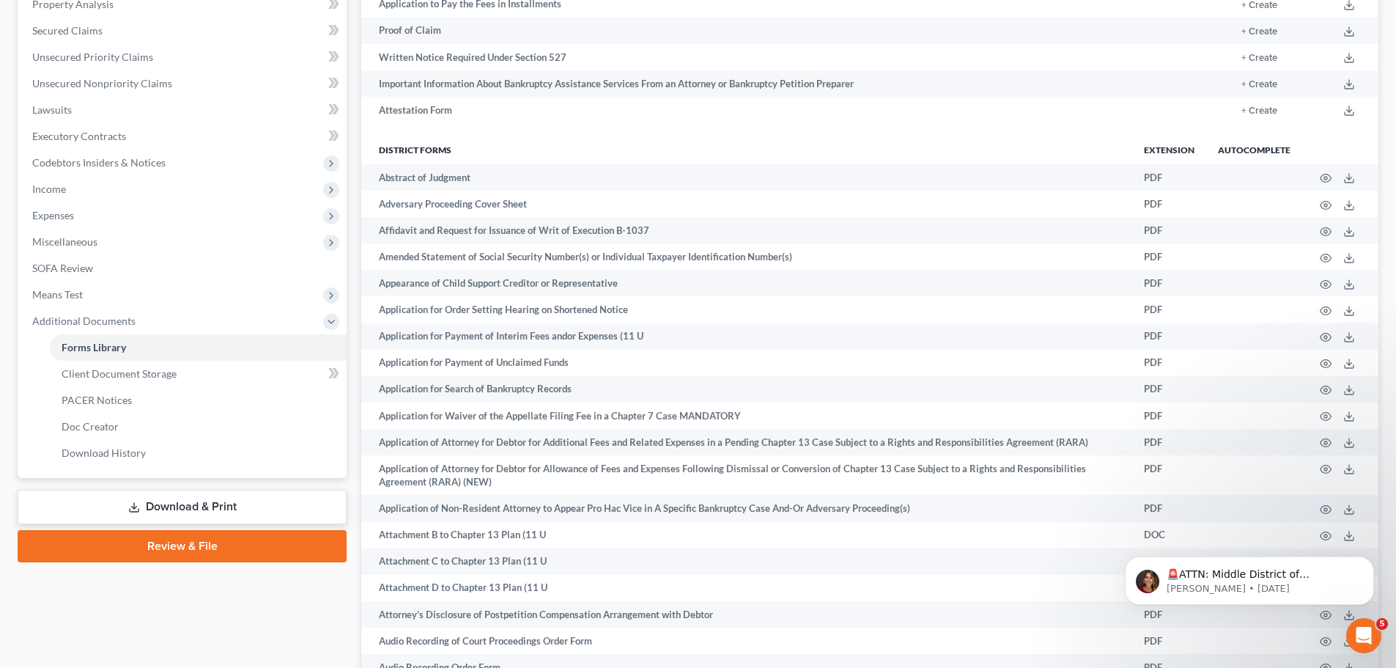
click at [158, 507] on link "Download & Print" at bounding box center [182, 507] width 329 height 34
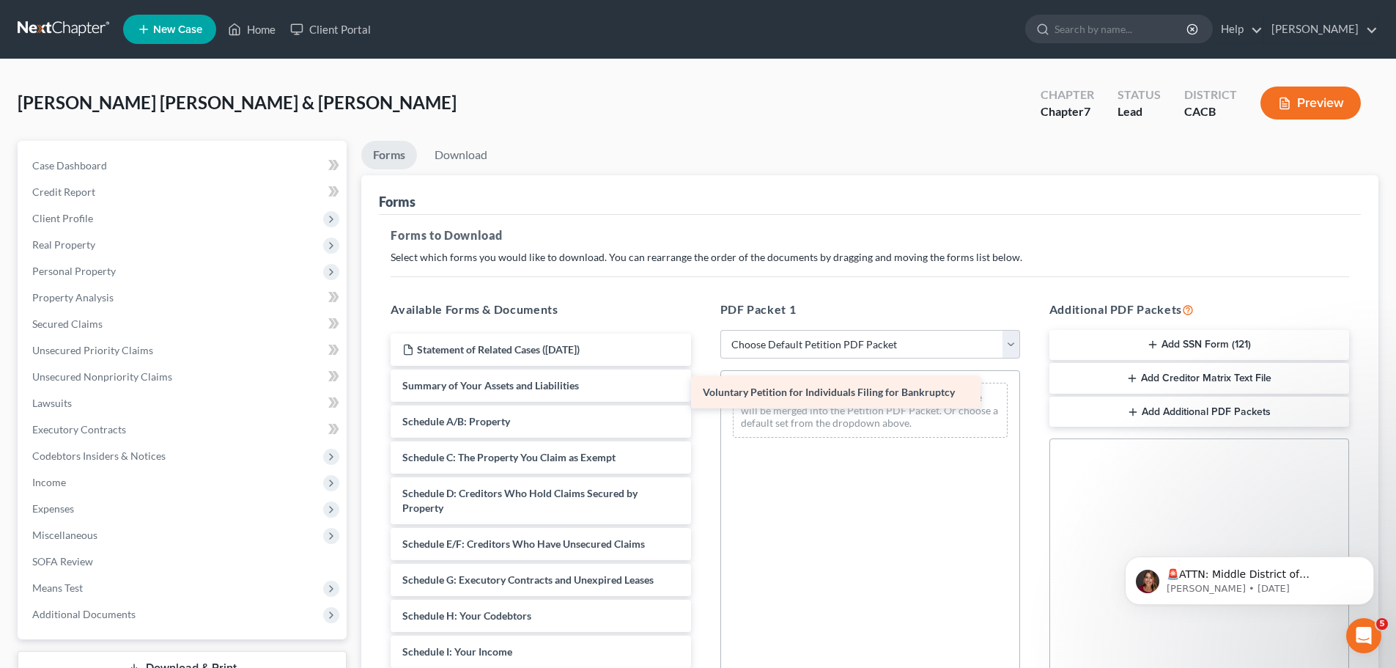
drag, startPoint x: 616, startPoint y: 391, endPoint x: 917, endPoint y: 397, distance: 301.3
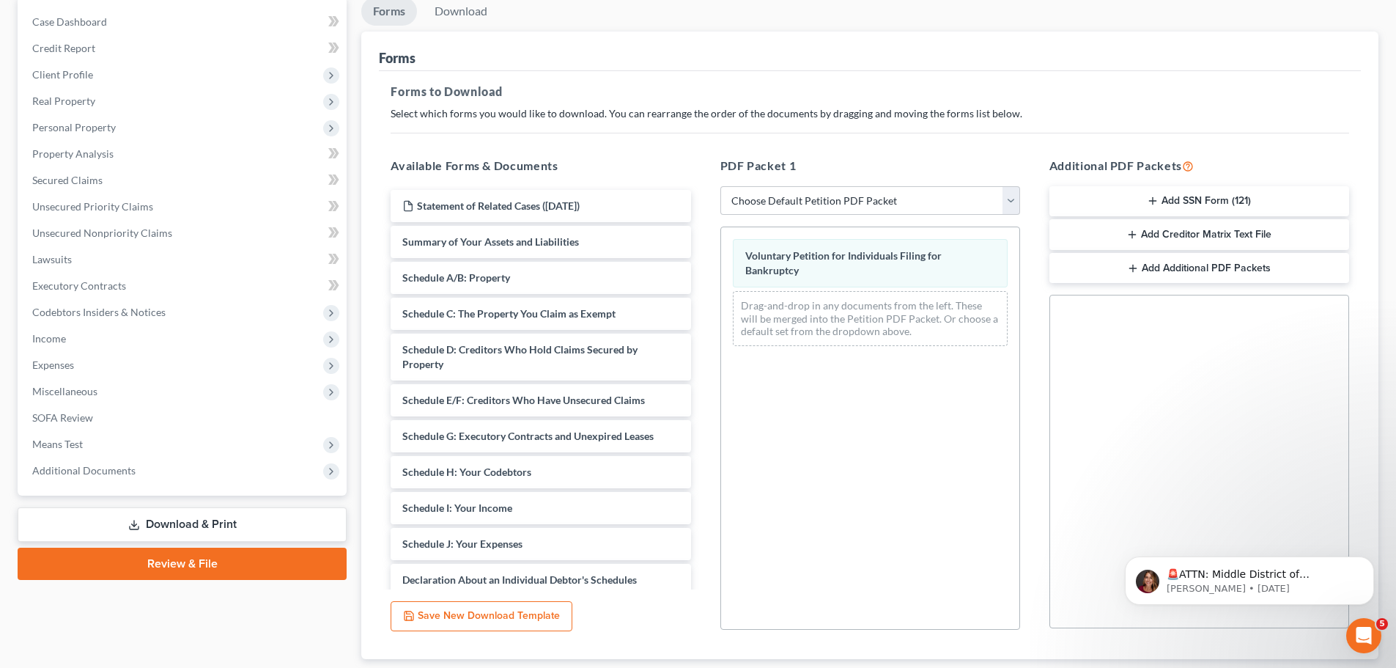
scroll to position [147, 0]
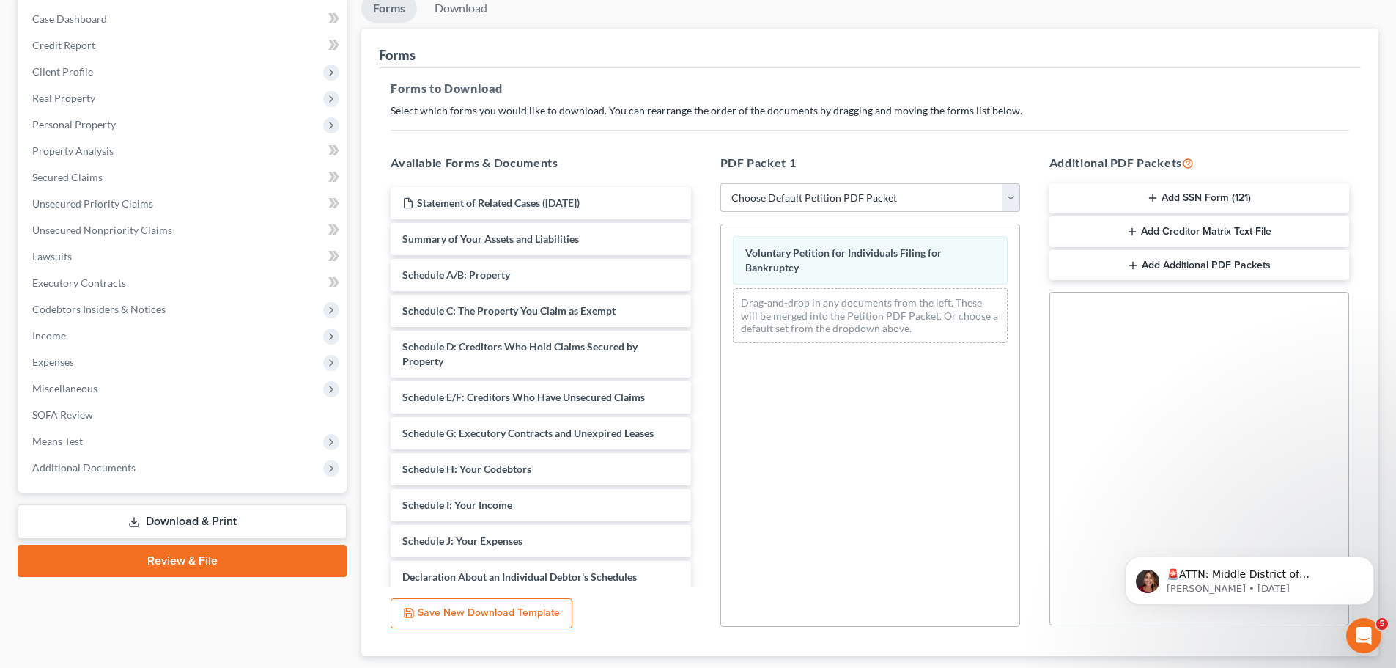
click at [1164, 191] on button "Add SSN Form (121)" at bounding box center [1200, 198] width 300 height 31
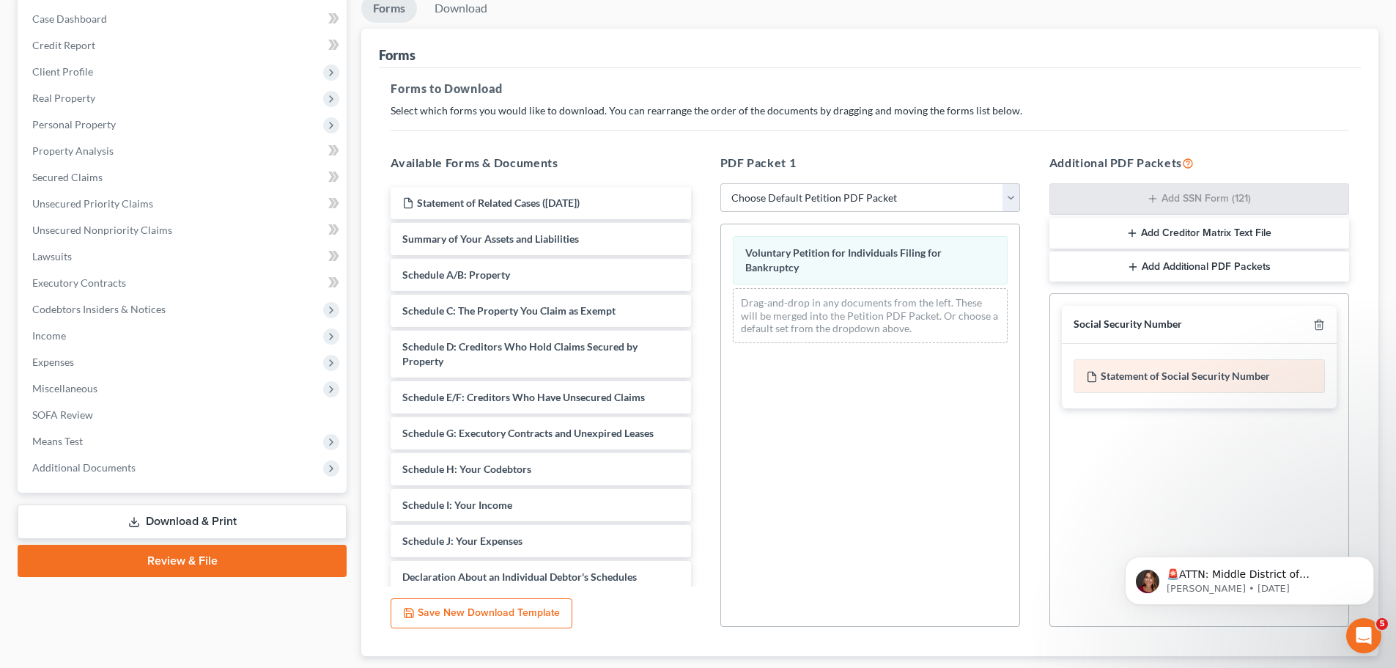
click at [1141, 374] on div "Statement of Social Security Number" at bounding box center [1199, 376] width 251 height 34
click at [1140, 377] on div "Statement of Social Security Number" at bounding box center [1199, 376] width 251 height 34
click at [1050, 432] on div "Social Security Number Statement of Social Security Number Creditor Matrix Text…" at bounding box center [1200, 460] width 300 height 334
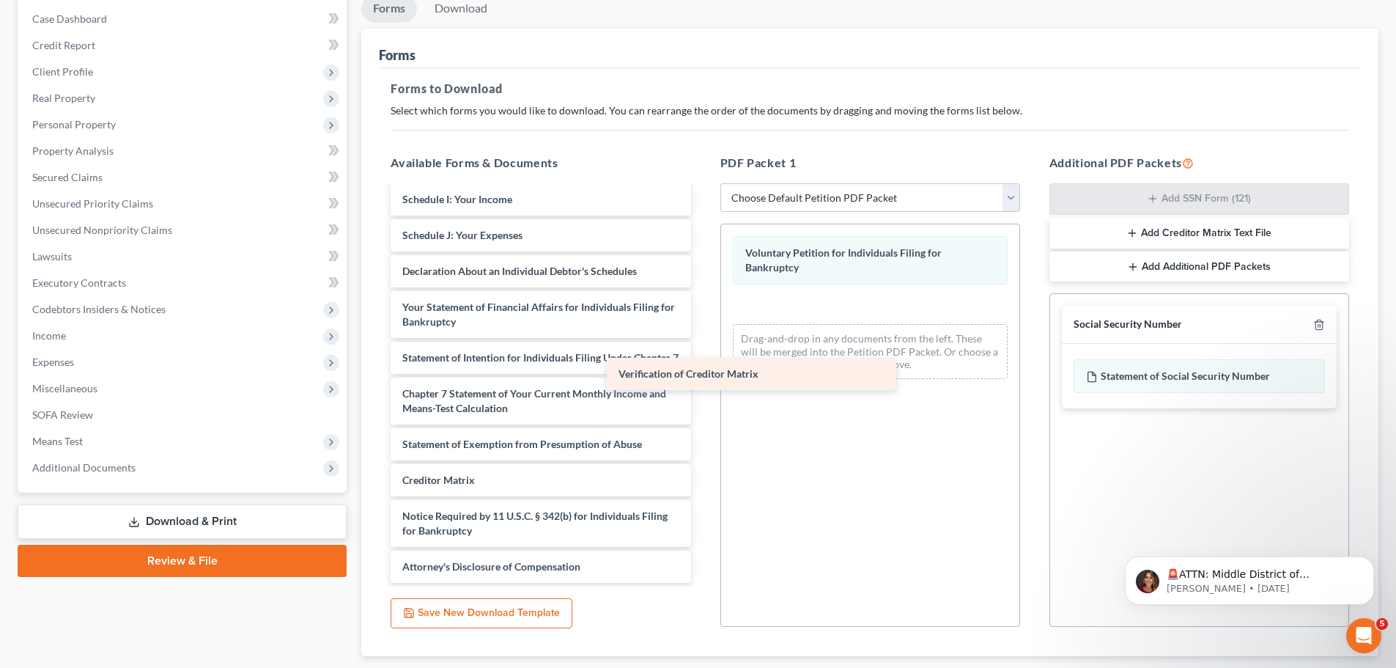
scroll to position [320, 0]
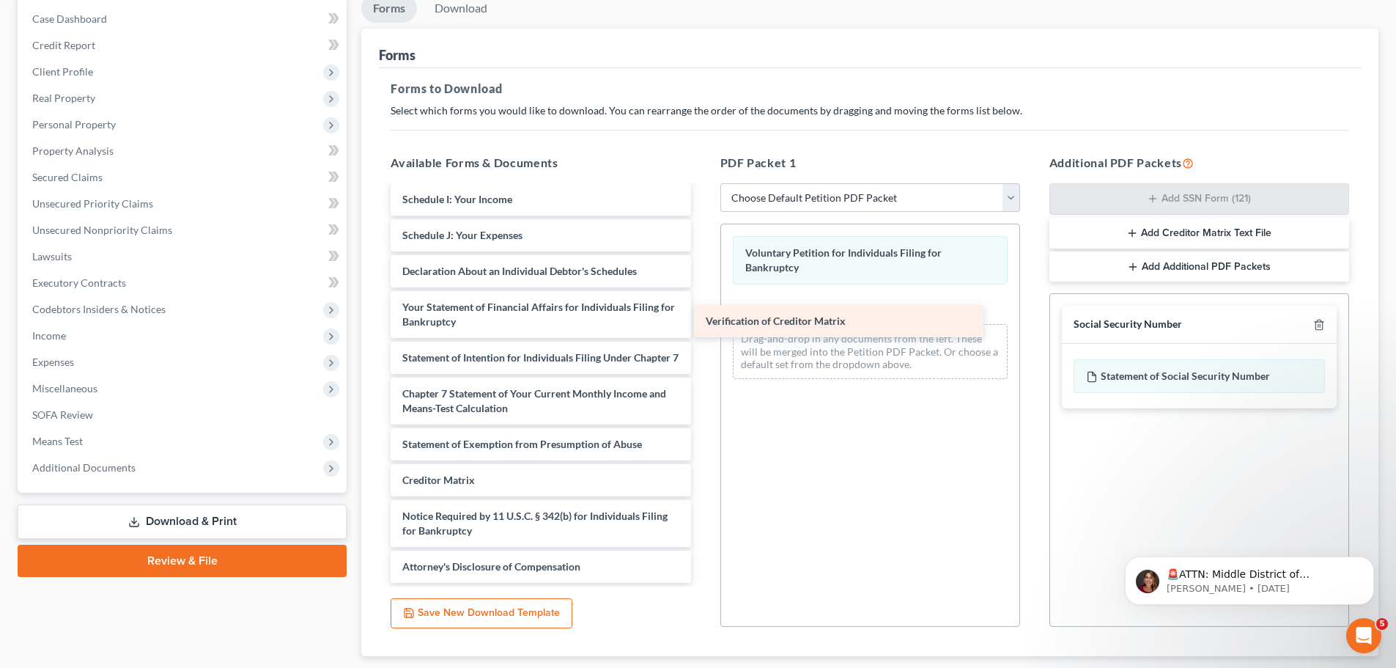
drag, startPoint x: 564, startPoint y: 470, endPoint x: 869, endPoint y: 310, distance: 344.9
click at [702, 310] on div "Verification of Creditor Matrix Statement of Related Cases ([DATE]) Summary of …" at bounding box center [540, 231] width 323 height 701
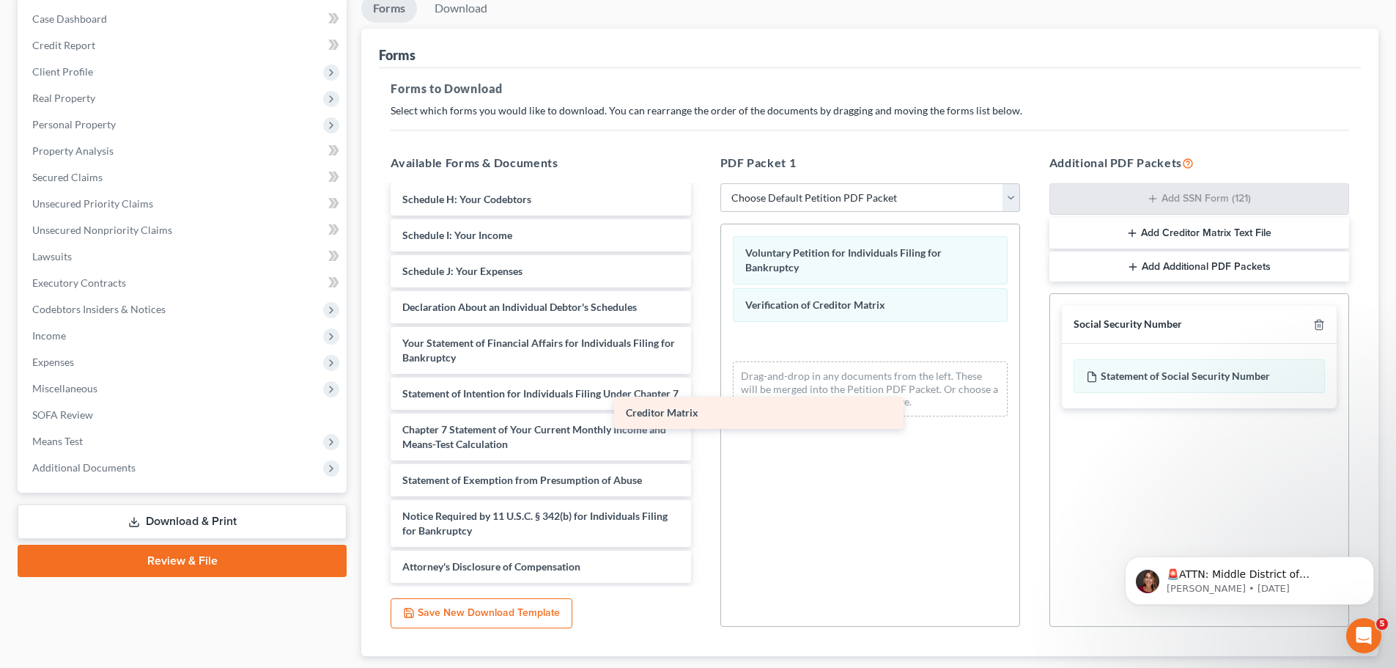
scroll to position [284, 0]
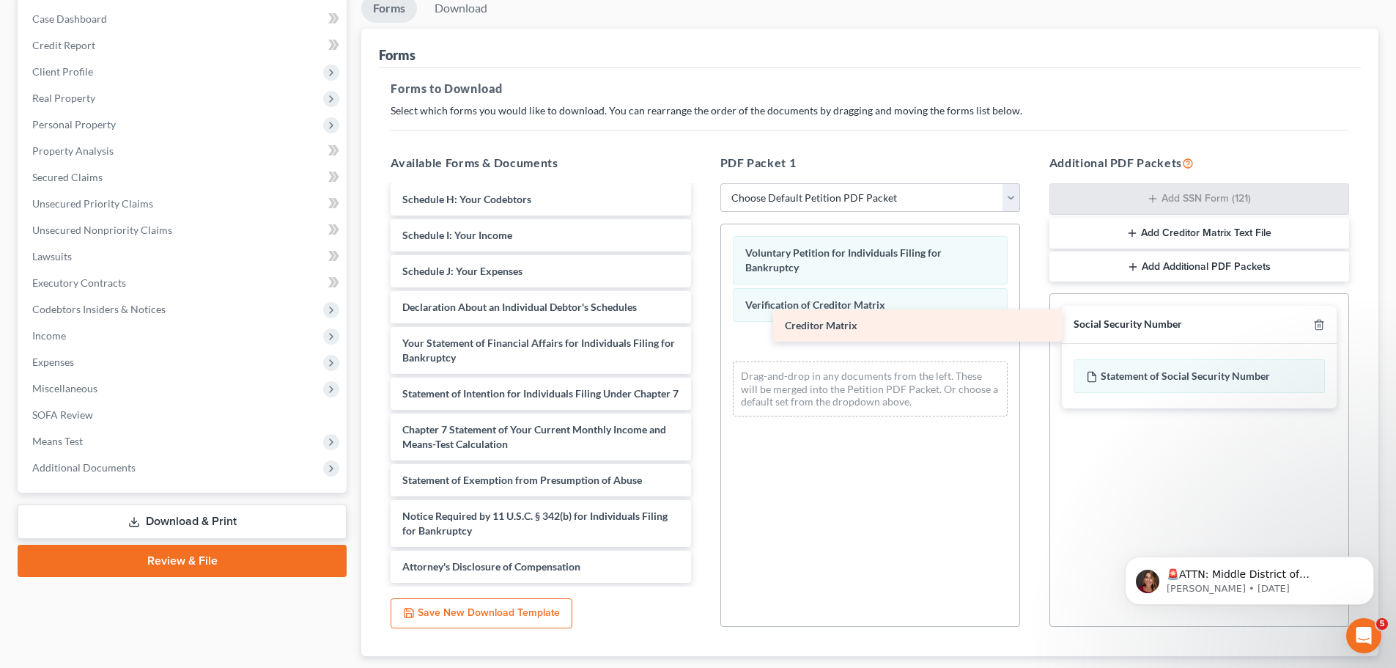
drag, startPoint x: 523, startPoint y: 489, endPoint x: 907, endPoint y: 333, distance: 413.9
click at [702, 333] on div "Creditor Matrix Statement of Related Cases ([DATE]) Summary of Your Assets and …" at bounding box center [540, 250] width 323 height 666
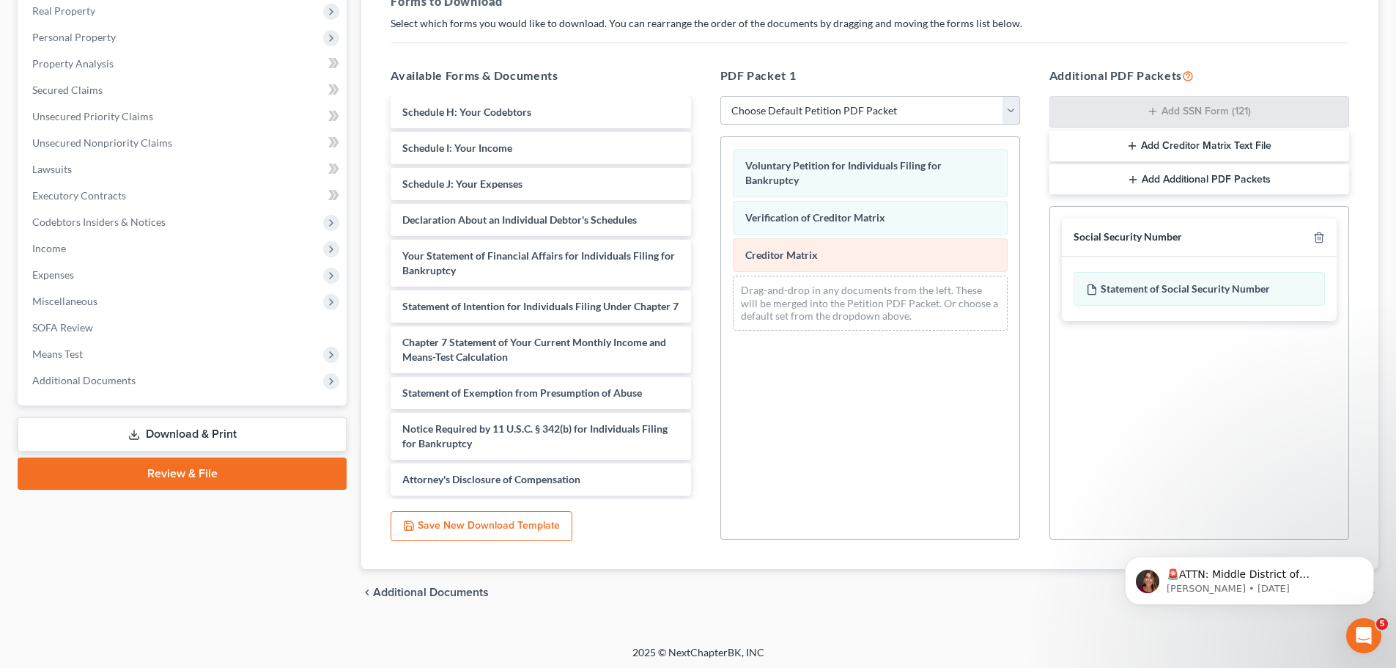
scroll to position [237, 0]
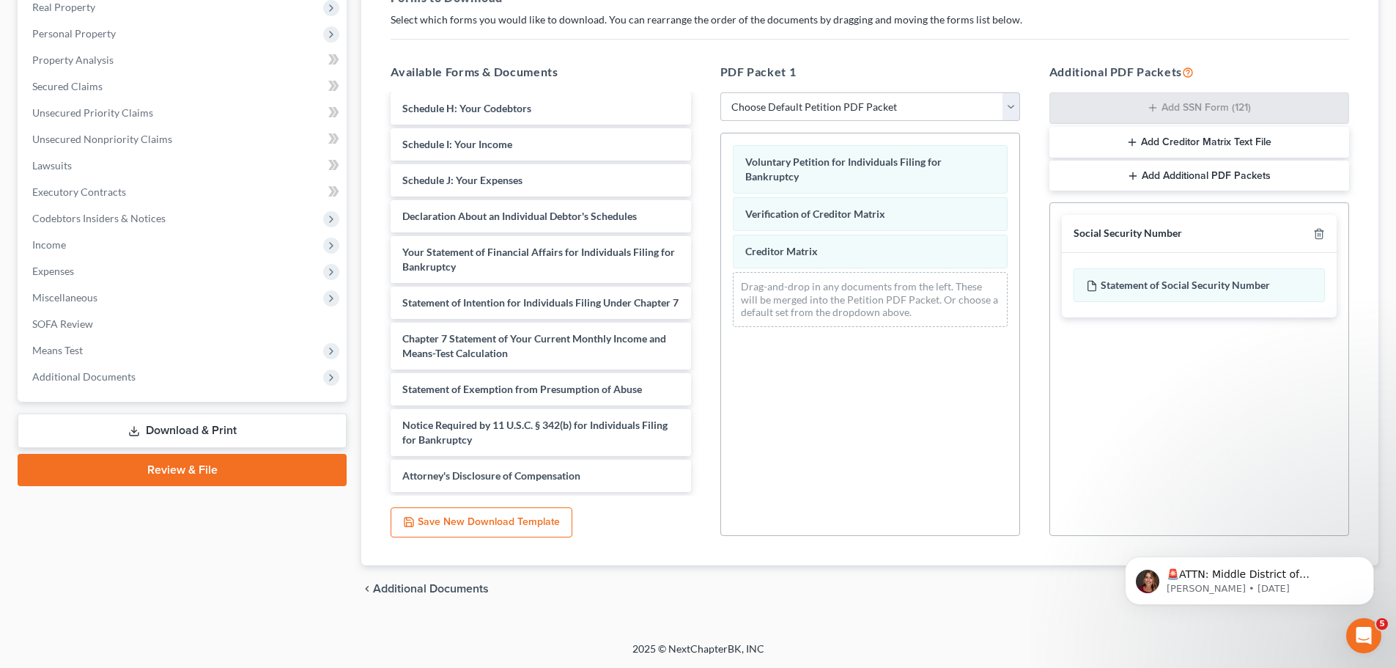
click at [1204, 144] on button "Add Creditor Matrix Text File" at bounding box center [1200, 142] width 300 height 31
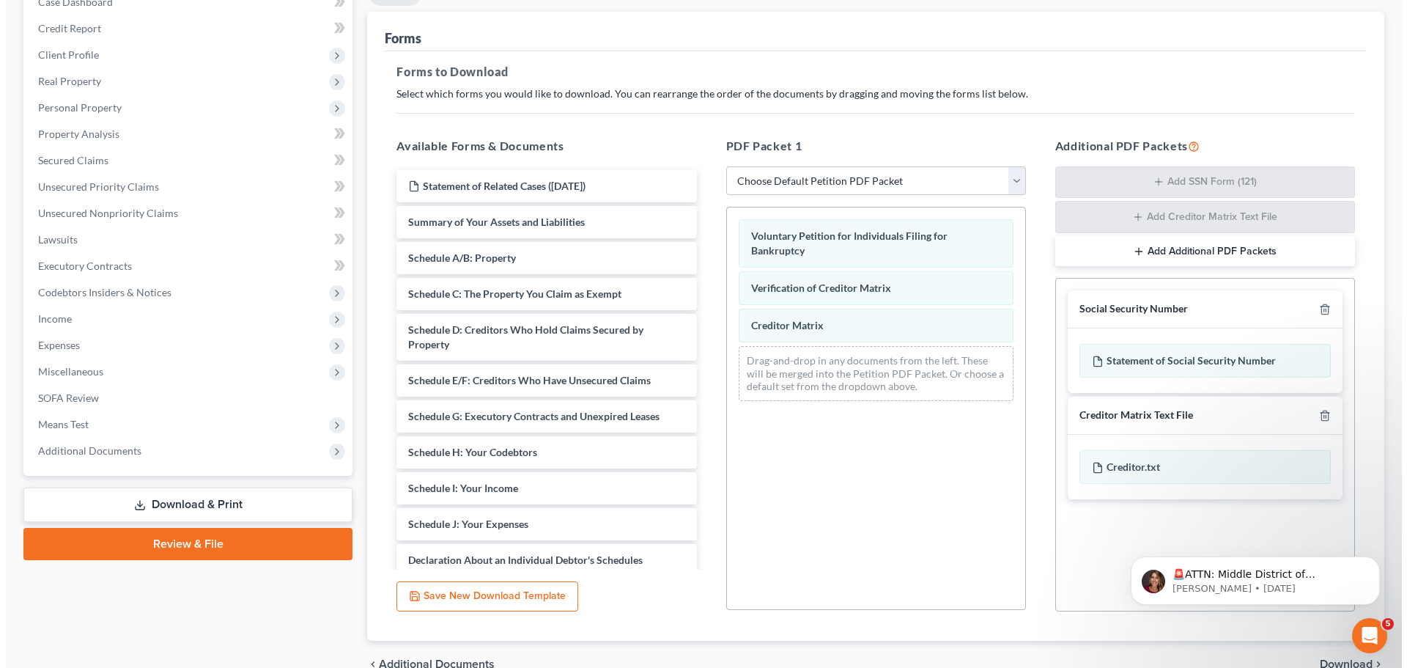
scroll to position [18, 0]
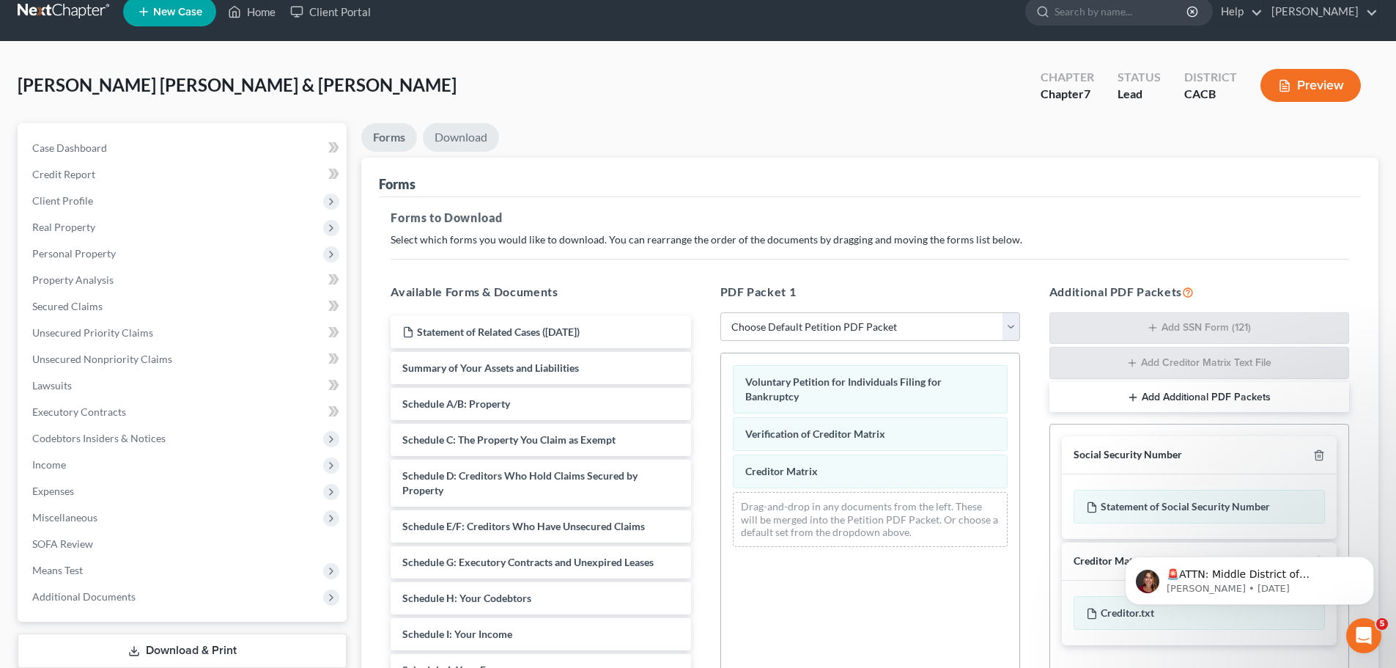
click at [463, 142] on link "Download" at bounding box center [461, 137] width 76 height 29
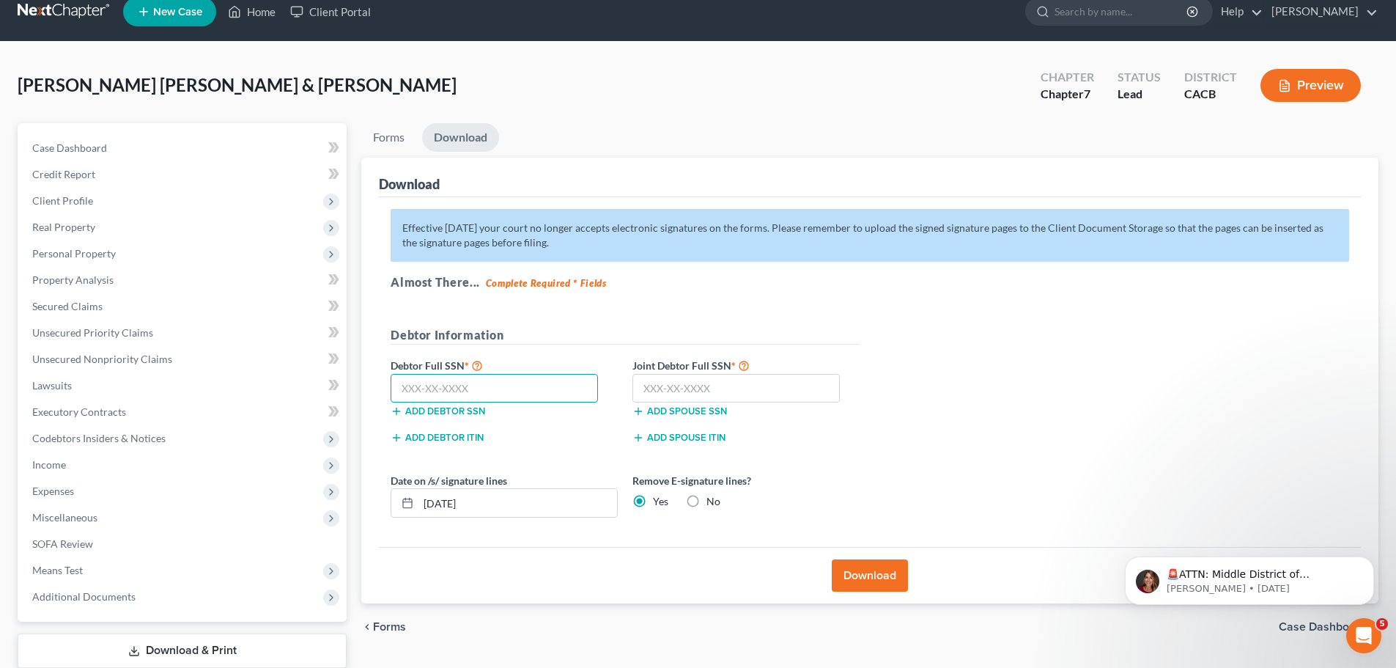
click at [478, 395] on input "text" at bounding box center [494, 388] width 207 height 29
type input "608-24-5405"
type input "613-22-6794"
click at [862, 574] on button "Download" at bounding box center [870, 575] width 76 height 32
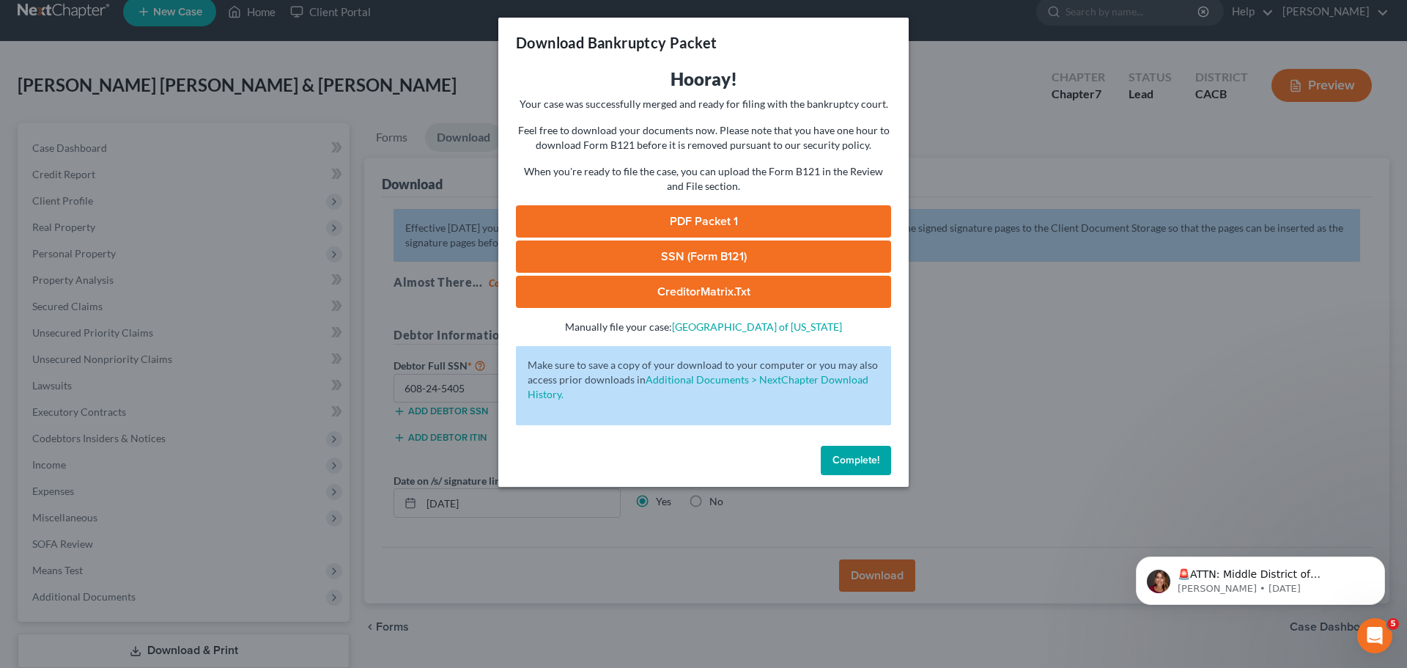
click at [702, 218] on link "PDF Packet 1" at bounding box center [703, 221] width 375 height 32
click at [693, 258] on link "SSN (Form B121)" at bounding box center [703, 256] width 375 height 32
click at [665, 297] on link "CreditorMatrix.txt" at bounding box center [703, 292] width 375 height 32
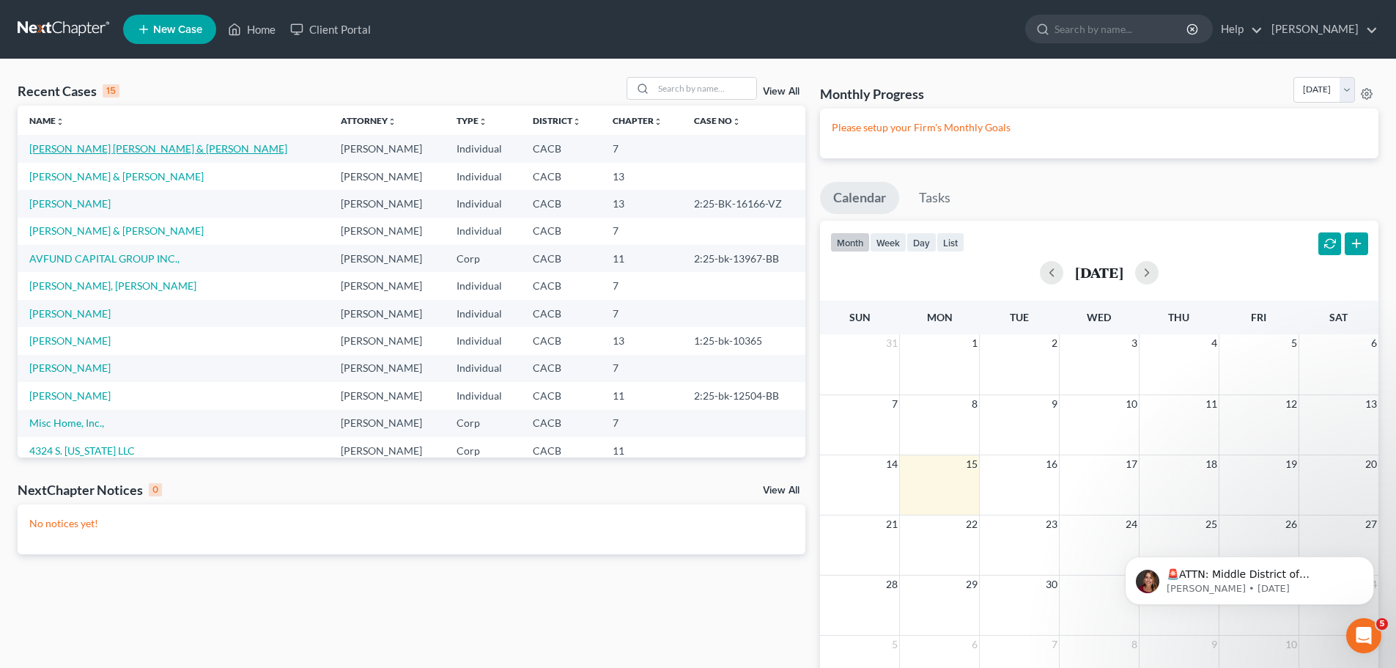
click at [152, 148] on link "Ramirez Troche, Martin & Ramirez, Maria" at bounding box center [158, 148] width 258 height 12
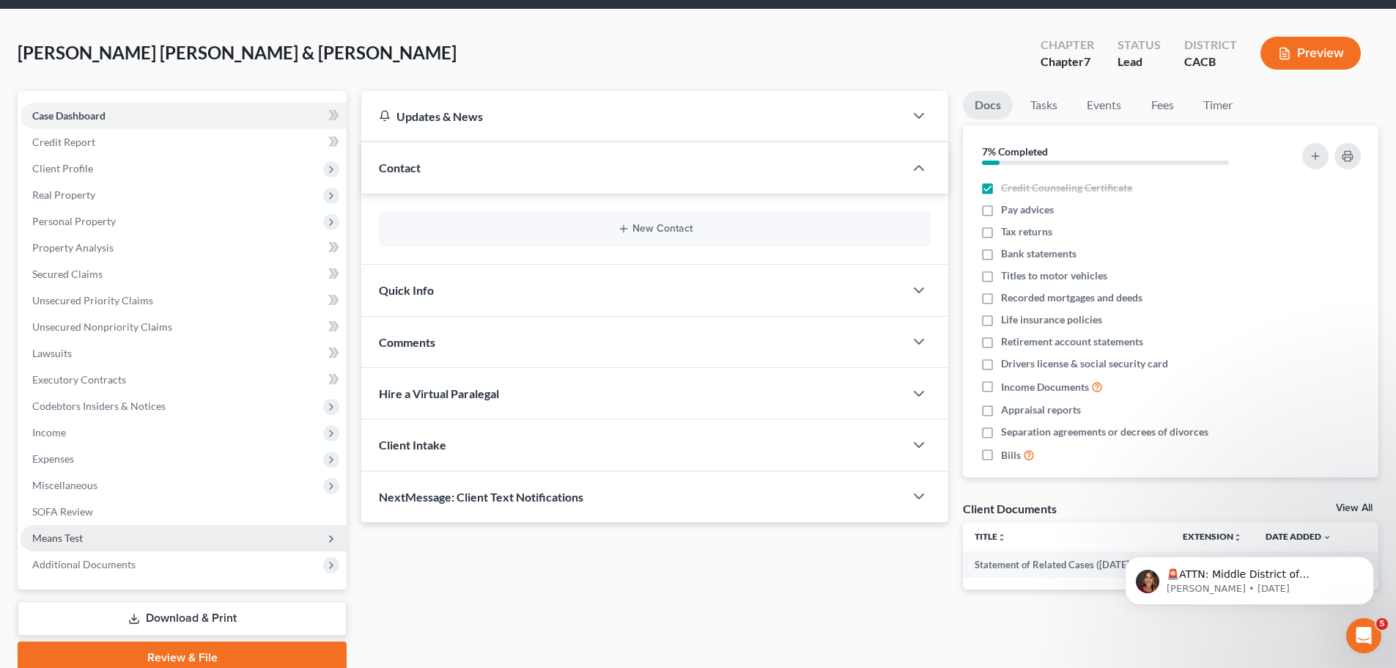
scroll to position [111, 0]
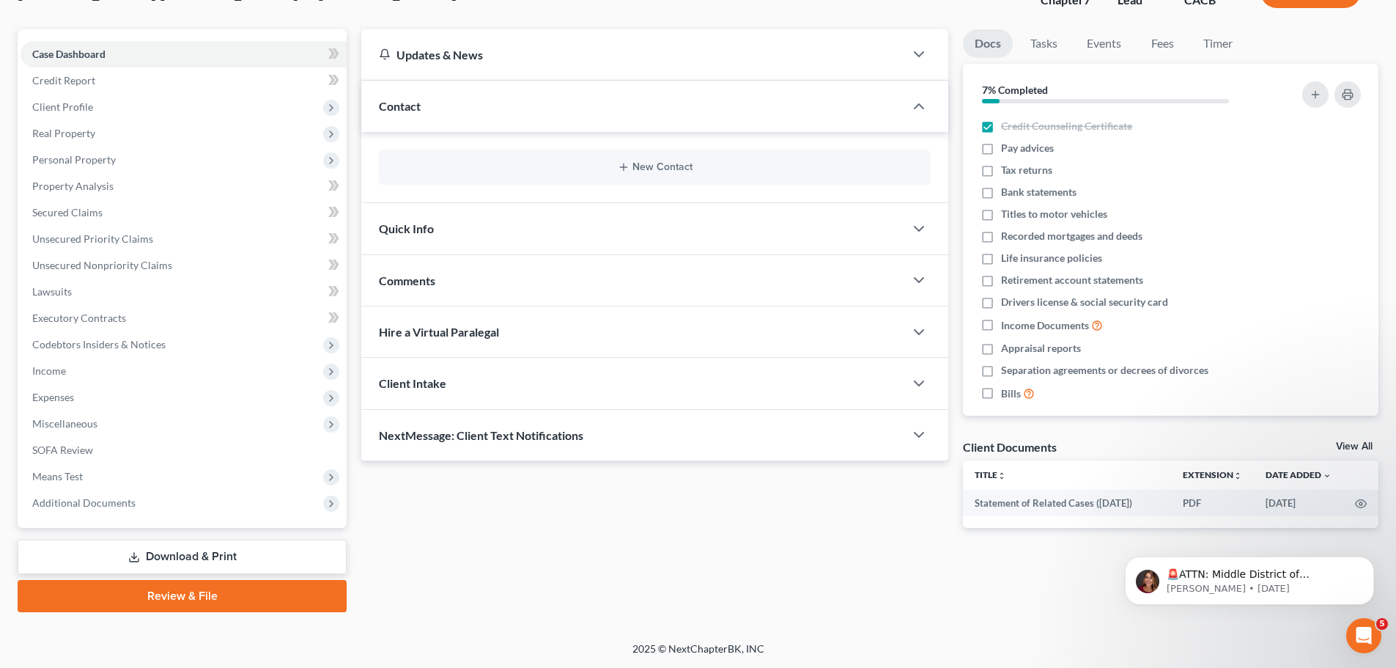
click at [172, 555] on link "Download & Print" at bounding box center [182, 556] width 329 height 34
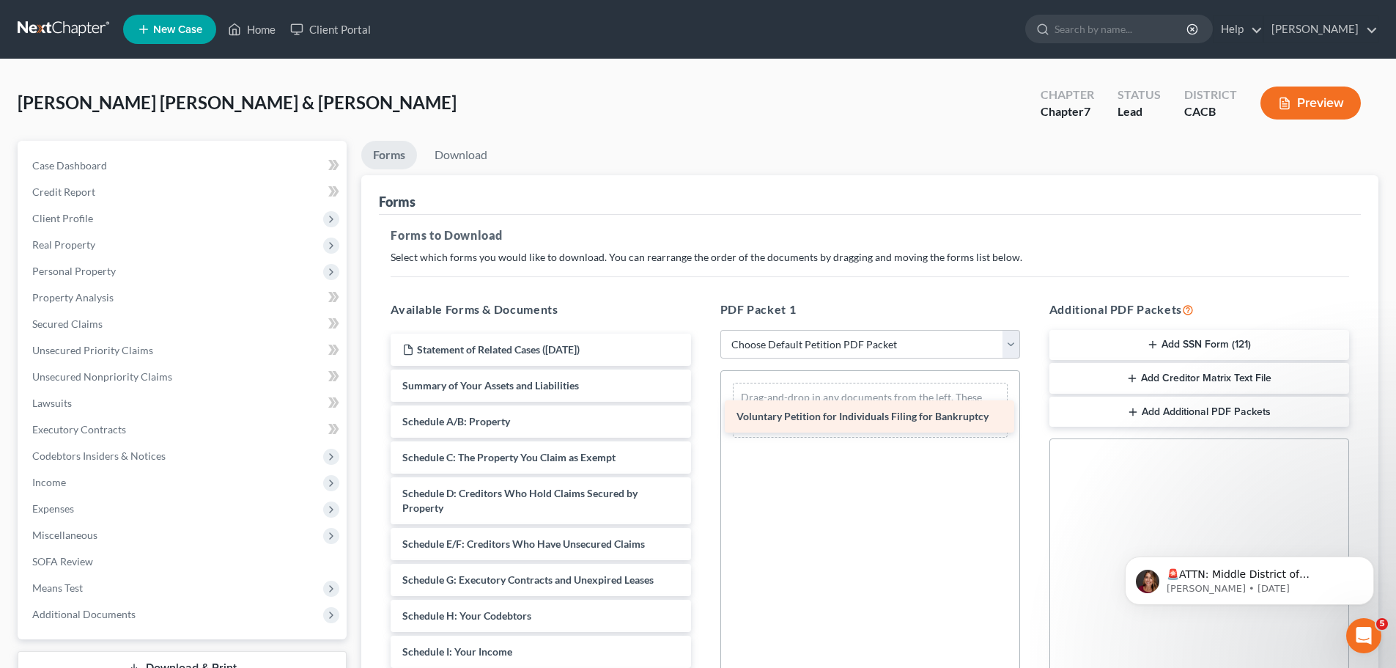
drag, startPoint x: 501, startPoint y: 388, endPoint x: 836, endPoint y: 419, distance: 335.7
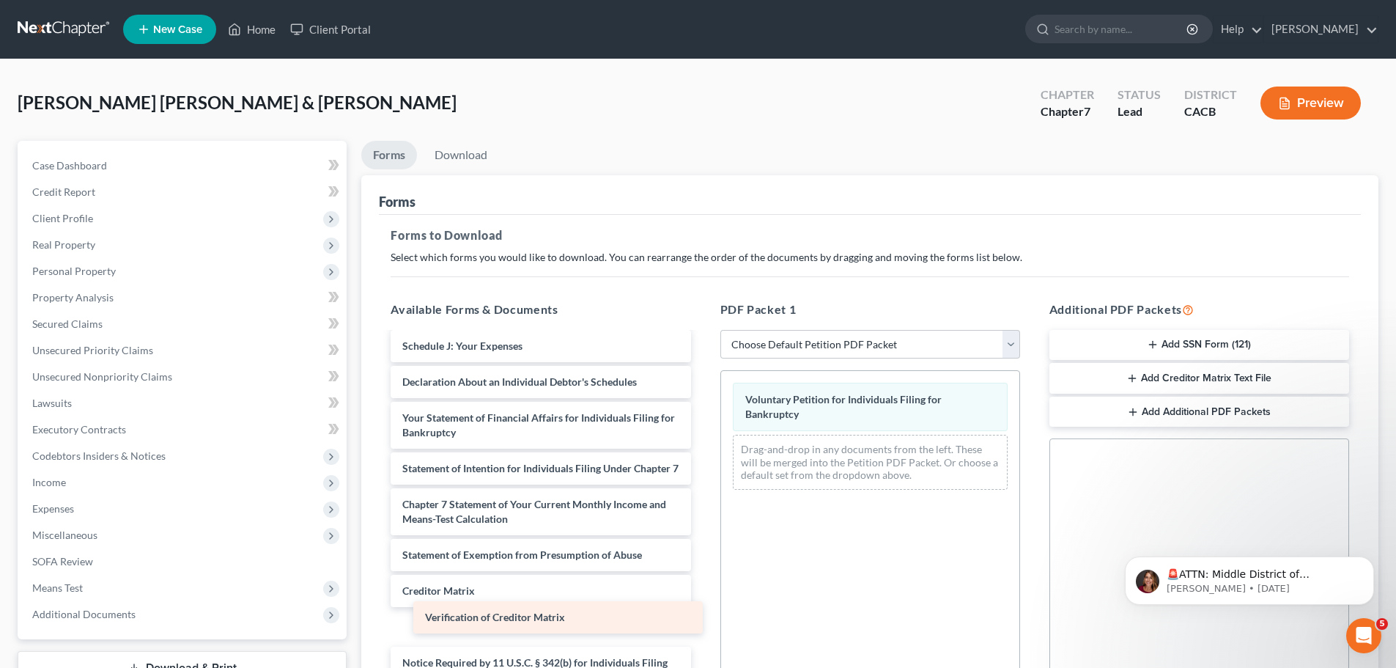
scroll to position [320, 0]
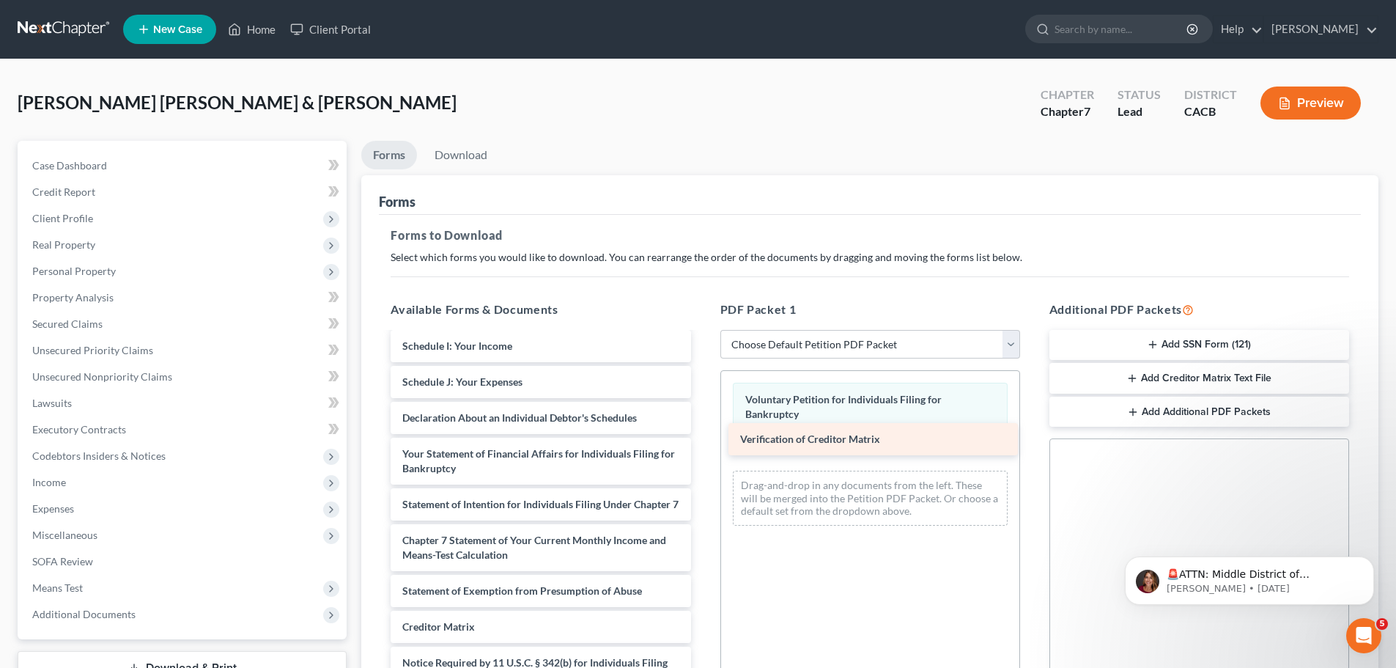
drag, startPoint x: 576, startPoint y: 625, endPoint x: 914, endPoint y: 437, distance: 386.5
click at [702, 435] on div "Verification of Creditor Matrix Statement of Related Cases ([DATE]) Summary of …" at bounding box center [540, 378] width 323 height 701
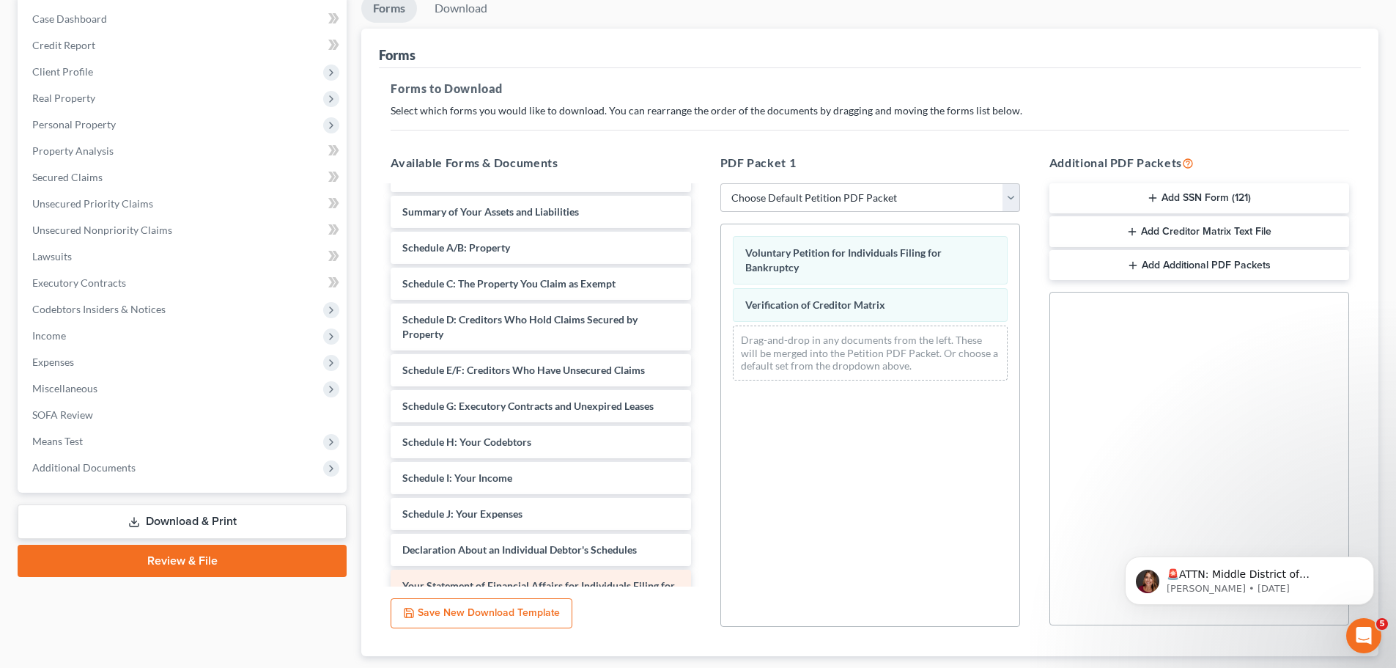
scroll to position [0, 0]
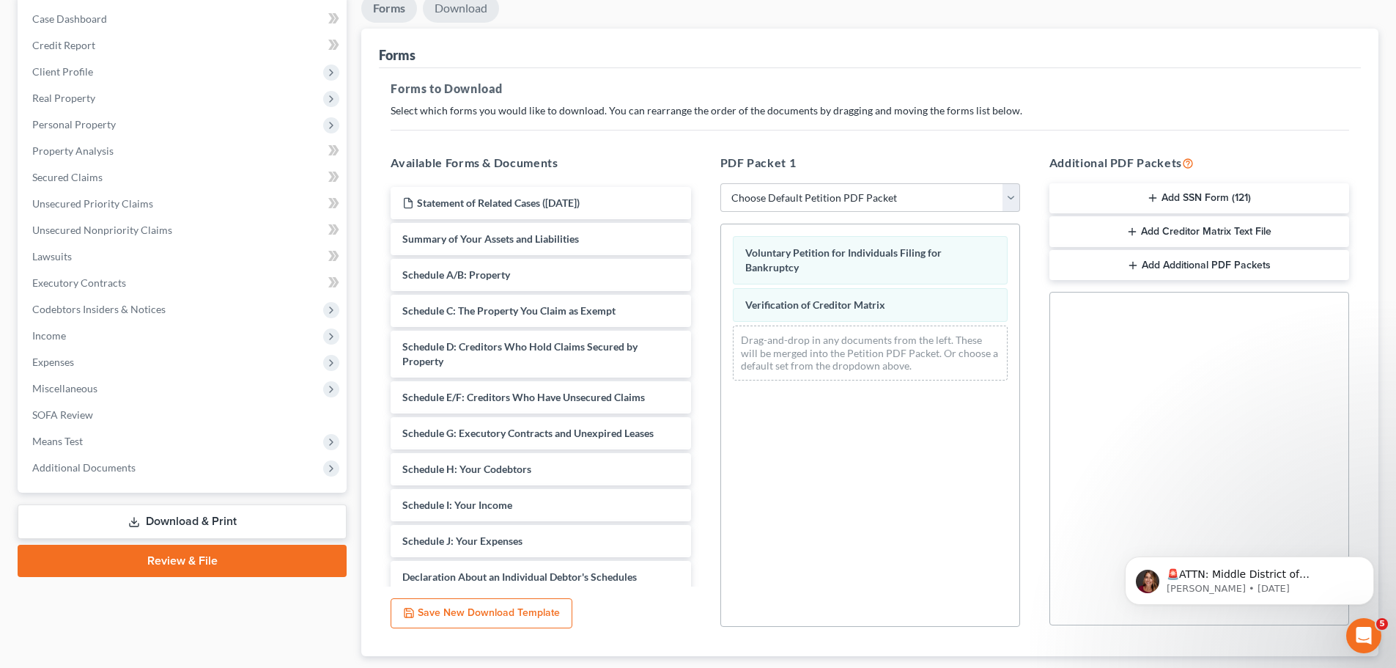
click at [463, 17] on link "Download" at bounding box center [461, 8] width 76 height 29
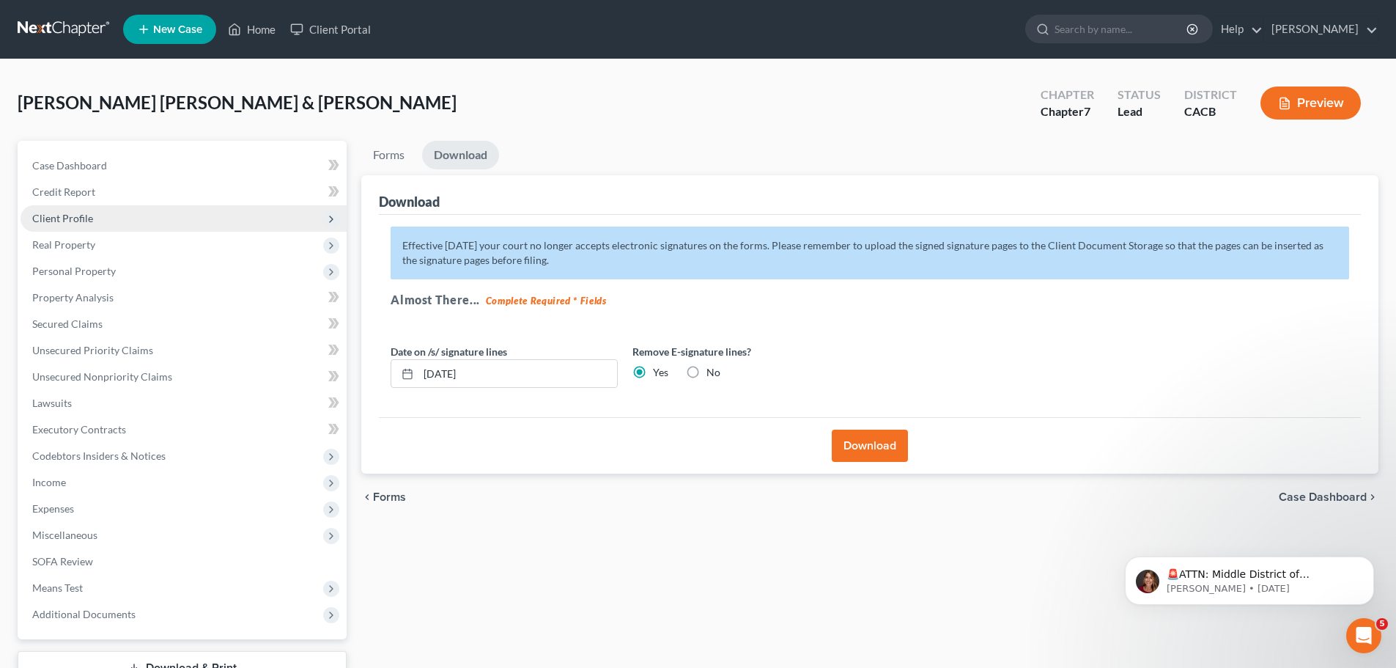
click at [99, 221] on span "Client Profile" at bounding box center [184, 218] width 326 height 26
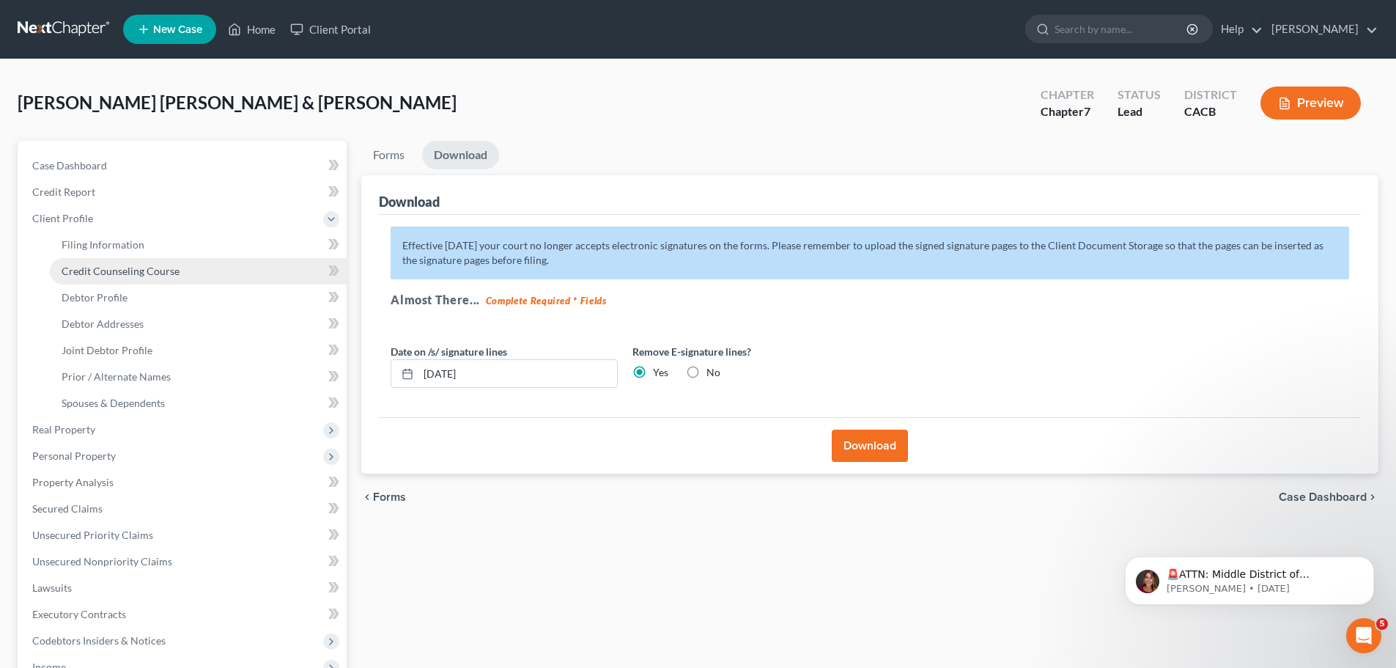
click at [84, 270] on span "Credit Counseling Course" at bounding box center [121, 271] width 118 height 12
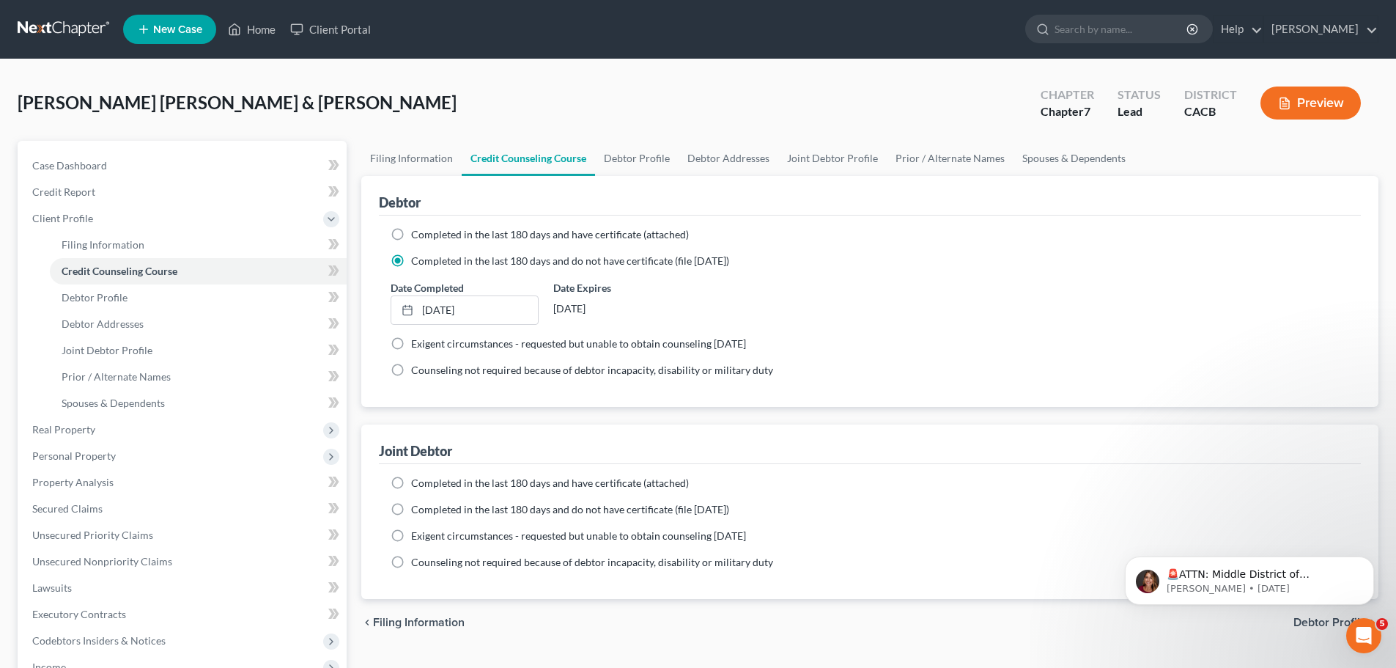
click at [411, 236] on label "Completed in the last 180 days and have certificate (attached)" at bounding box center [550, 234] width 278 height 15
click at [417, 236] on input "Completed in the last 180 days and have certificate (attached)" at bounding box center [422, 232] width 10 height 10
radio input "true"
radio input "false"
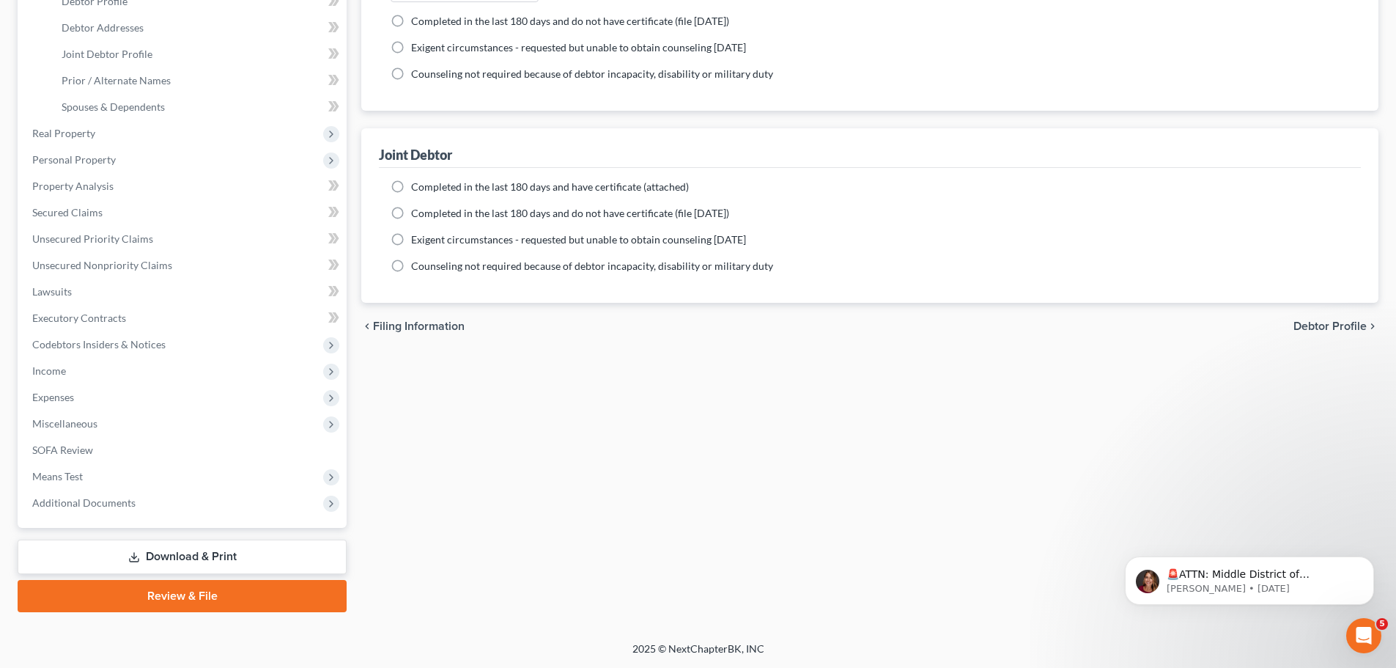
click at [172, 547] on link "Download & Print" at bounding box center [182, 556] width 329 height 34
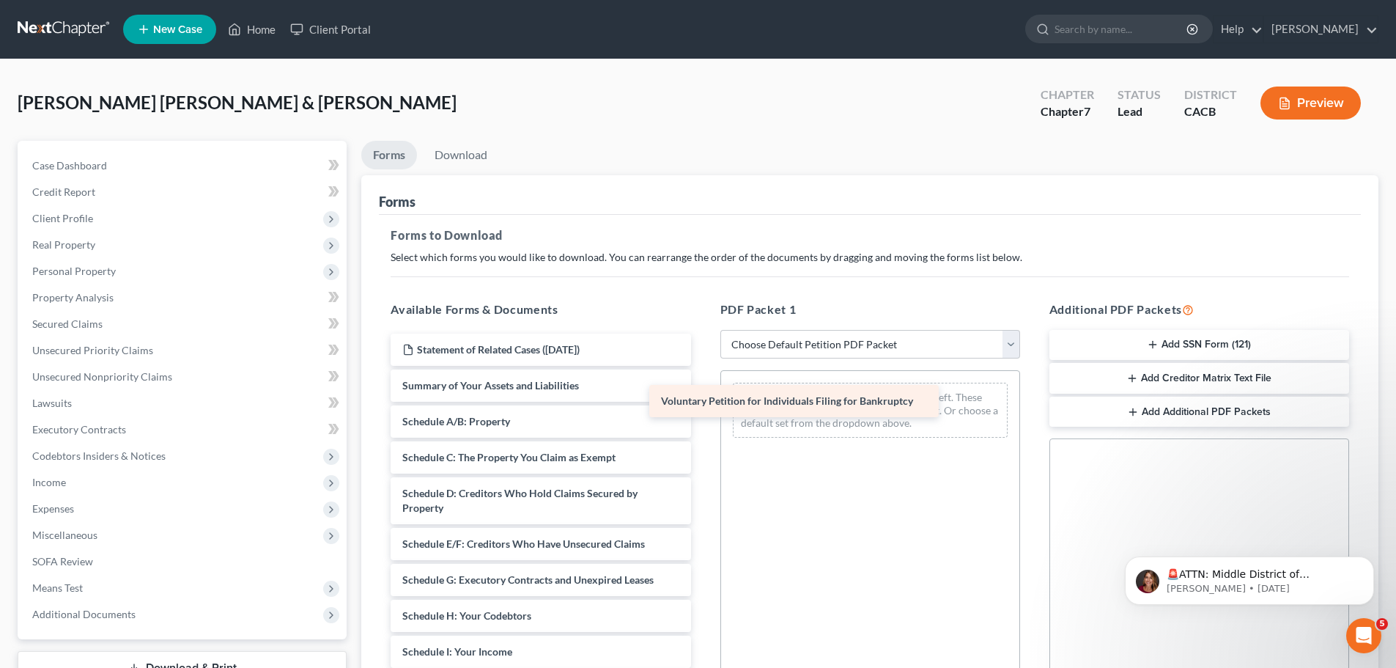
drag, startPoint x: 509, startPoint y: 391, endPoint x: 778, endPoint y: 406, distance: 269.4
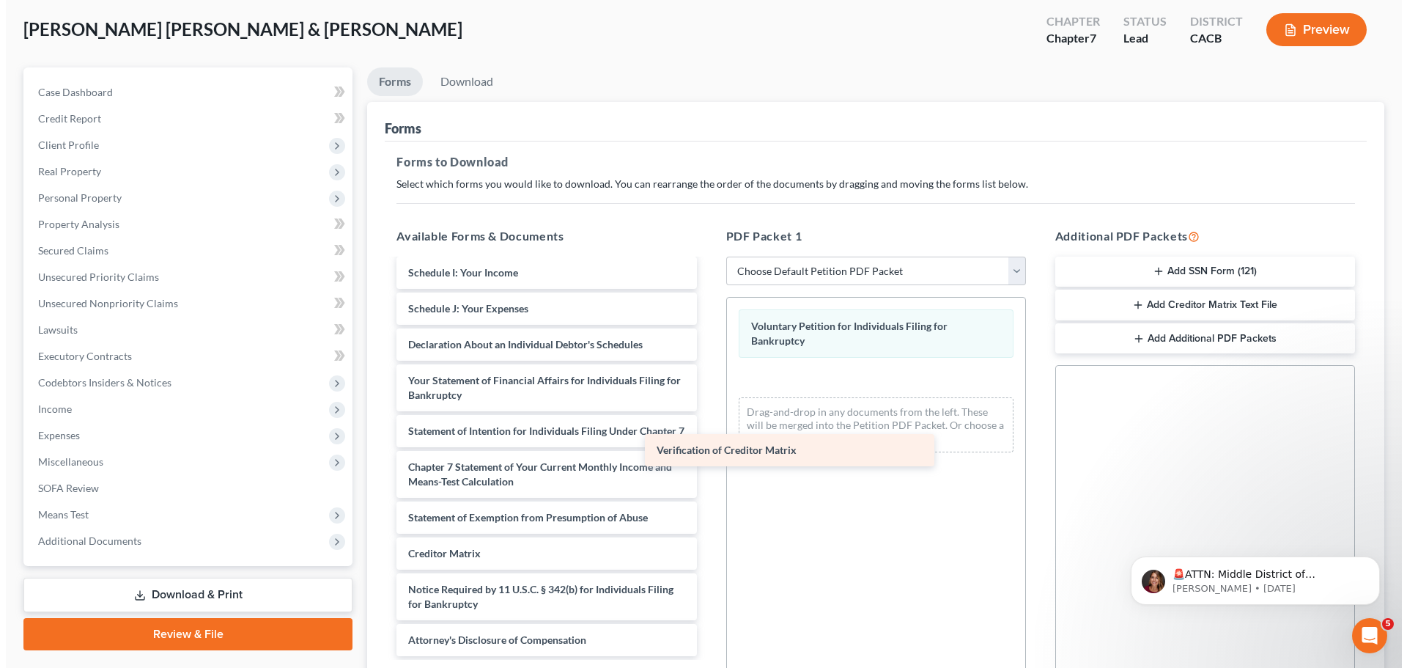
scroll to position [320, 0]
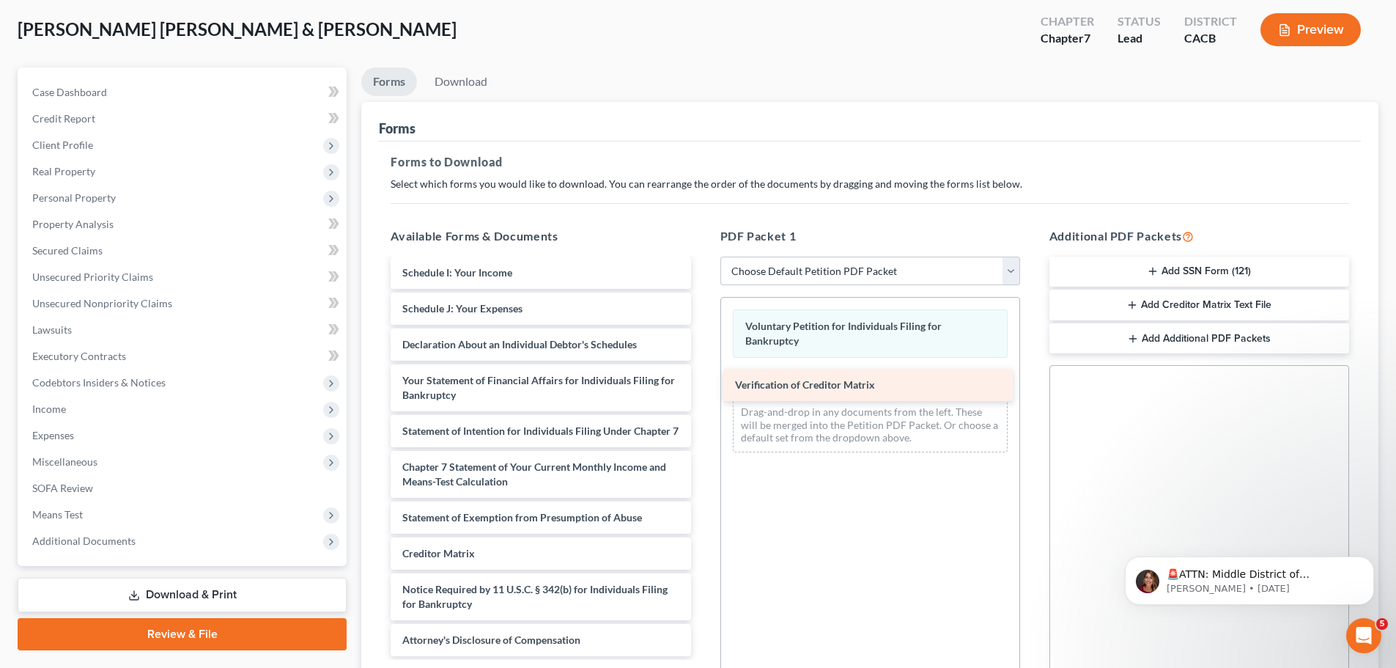
drag, startPoint x: 567, startPoint y: 561, endPoint x: 900, endPoint y: 392, distance: 373.0
click at [702, 392] on div "Verification of Creditor Matrix Statement of Related Cases ([DATE]) Summary of …" at bounding box center [540, 305] width 323 height 701
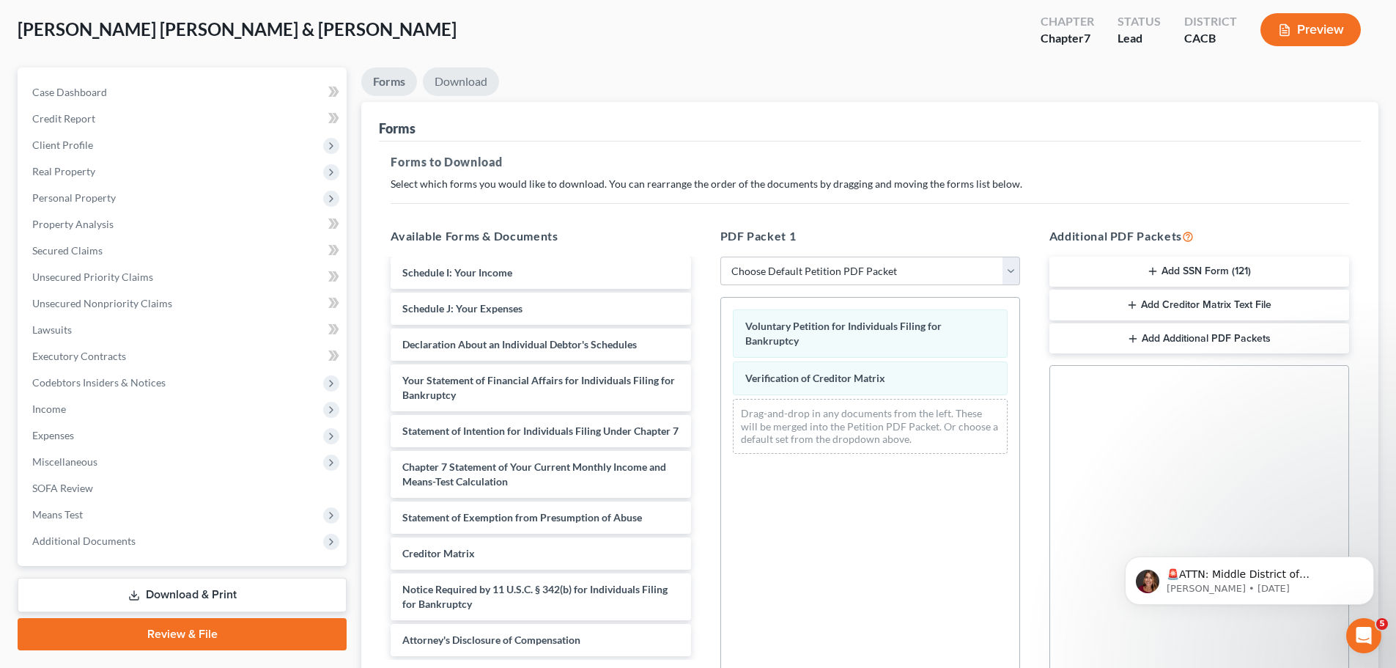
click at [473, 85] on link "Download" at bounding box center [461, 81] width 76 height 29
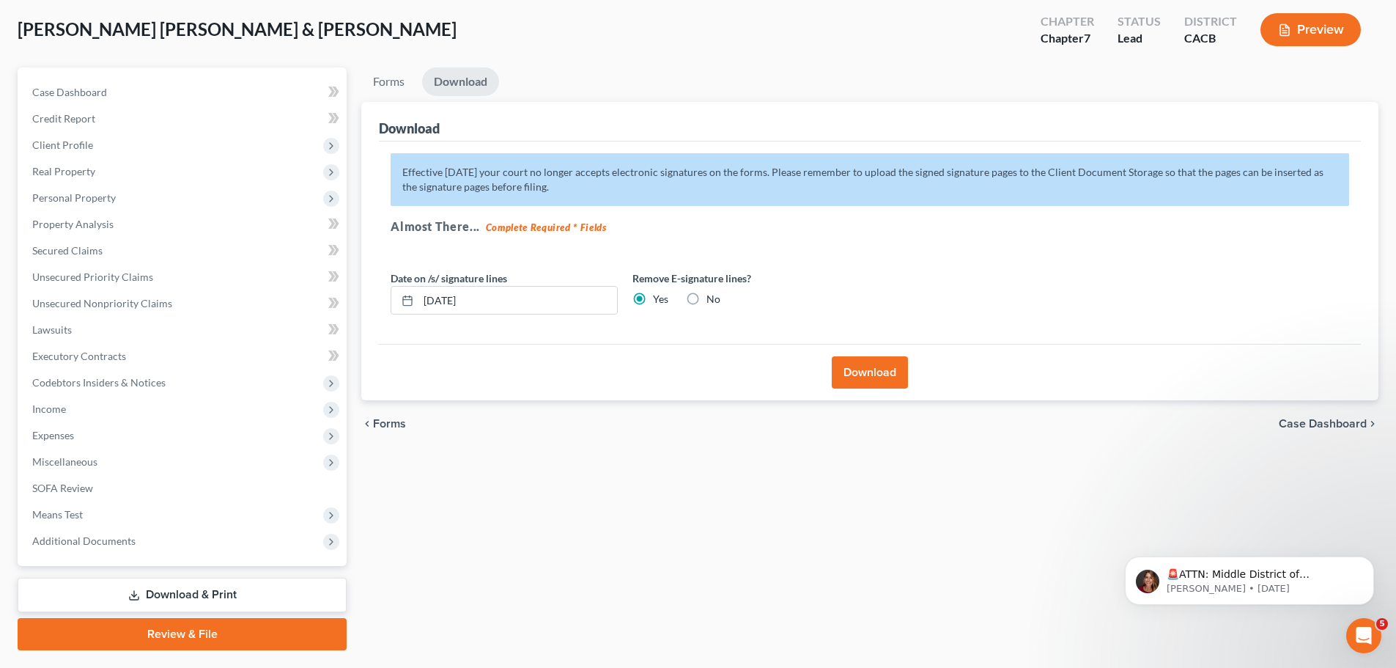
click at [858, 359] on button "Download" at bounding box center [870, 372] width 76 height 32
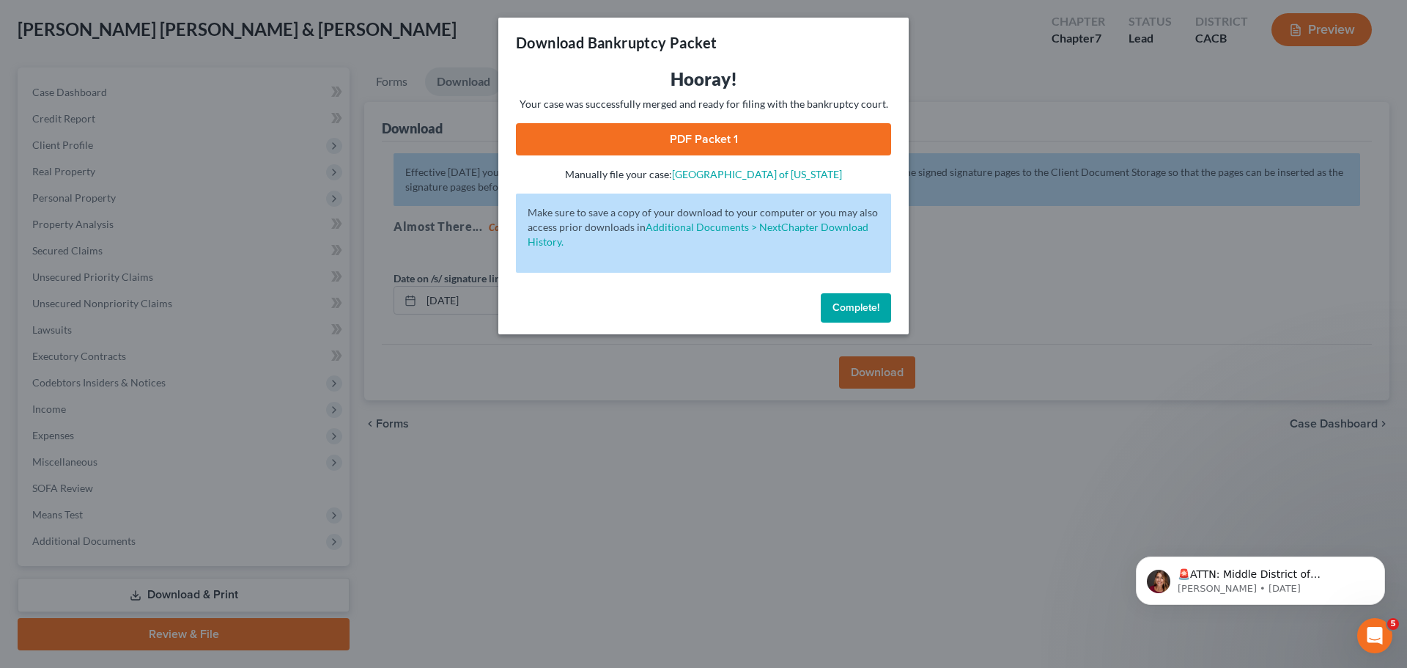
click at [681, 147] on link "PDF Packet 1" at bounding box center [703, 139] width 375 height 32
